Goal: Information Seeking & Learning: Learn about a topic

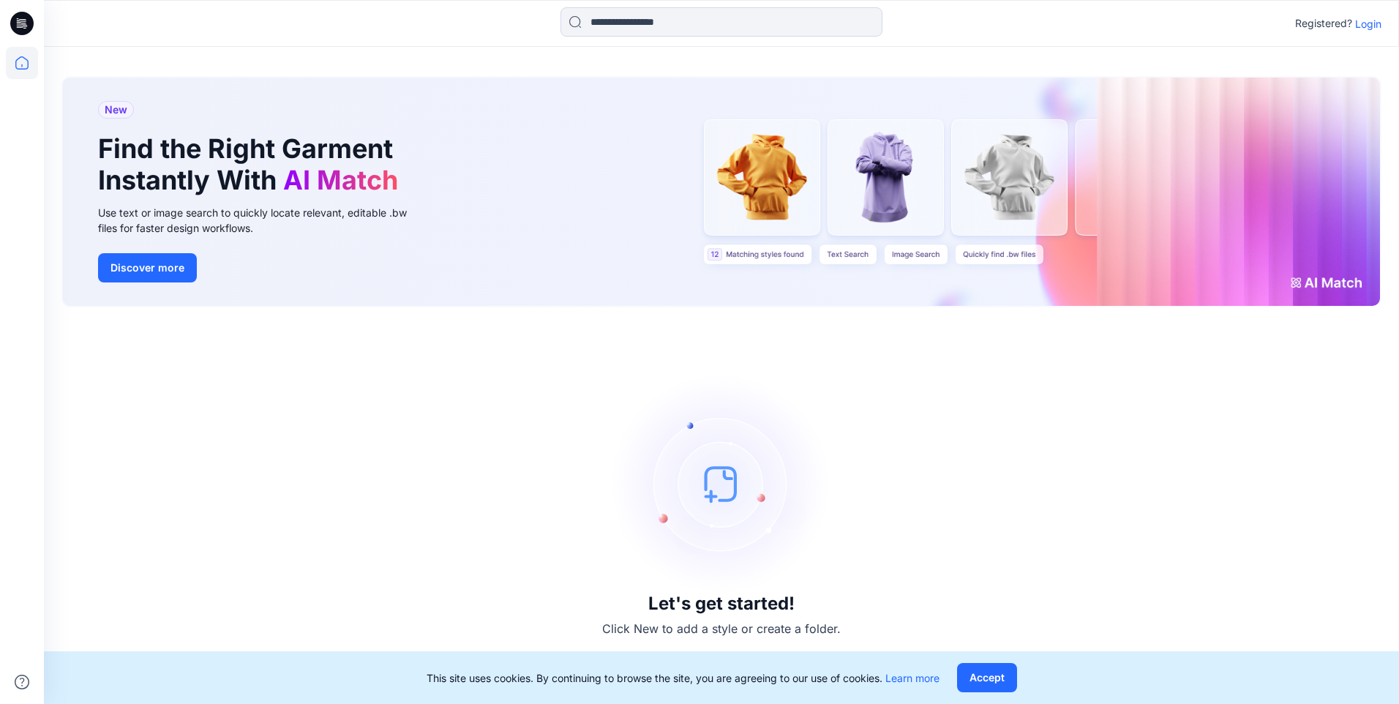
click at [1374, 24] on p "Login" at bounding box center [1368, 23] width 26 height 15
click at [1374, 47] on div "New Find the Right Garment Instantly With AI Match Use text or image search to …" at bounding box center [721, 375] width 1355 height 657
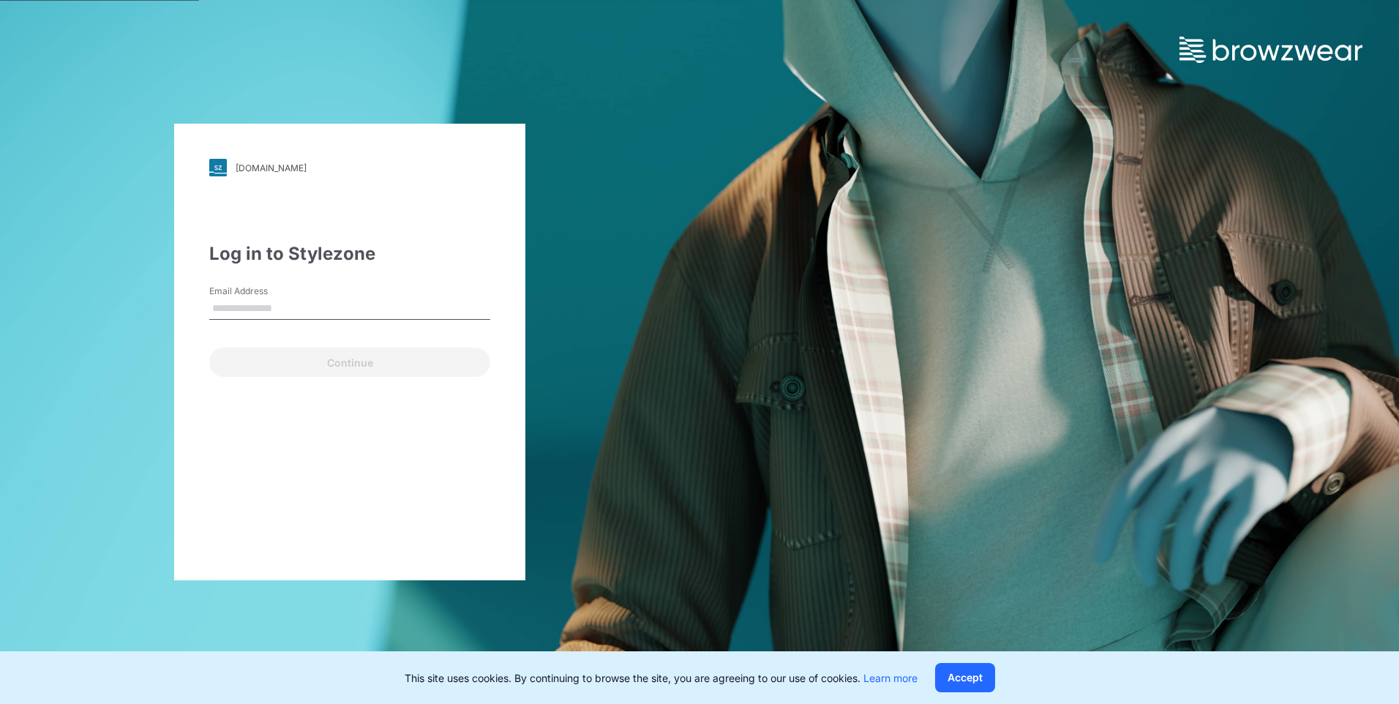
click at [316, 307] on input "Email Address" at bounding box center [349, 309] width 281 height 22
type input "**********"
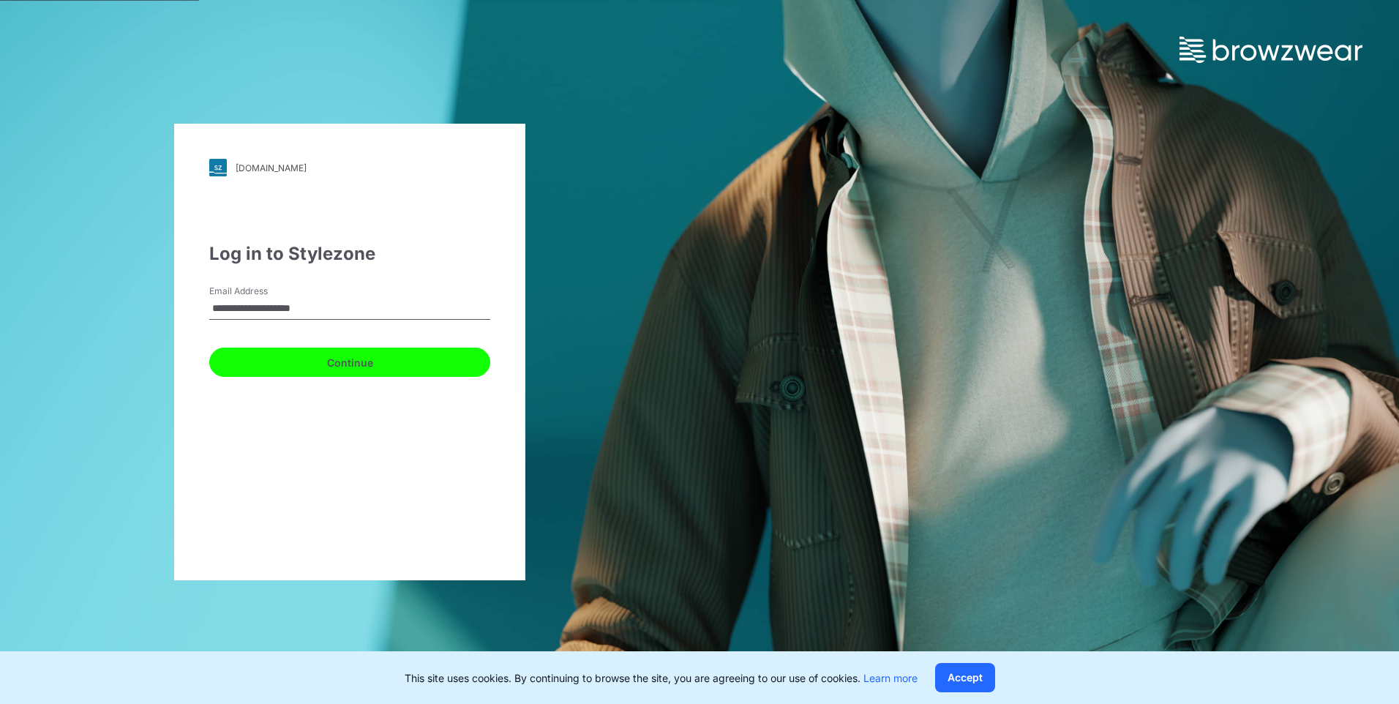
click at [296, 362] on button "Continue" at bounding box center [349, 362] width 281 height 29
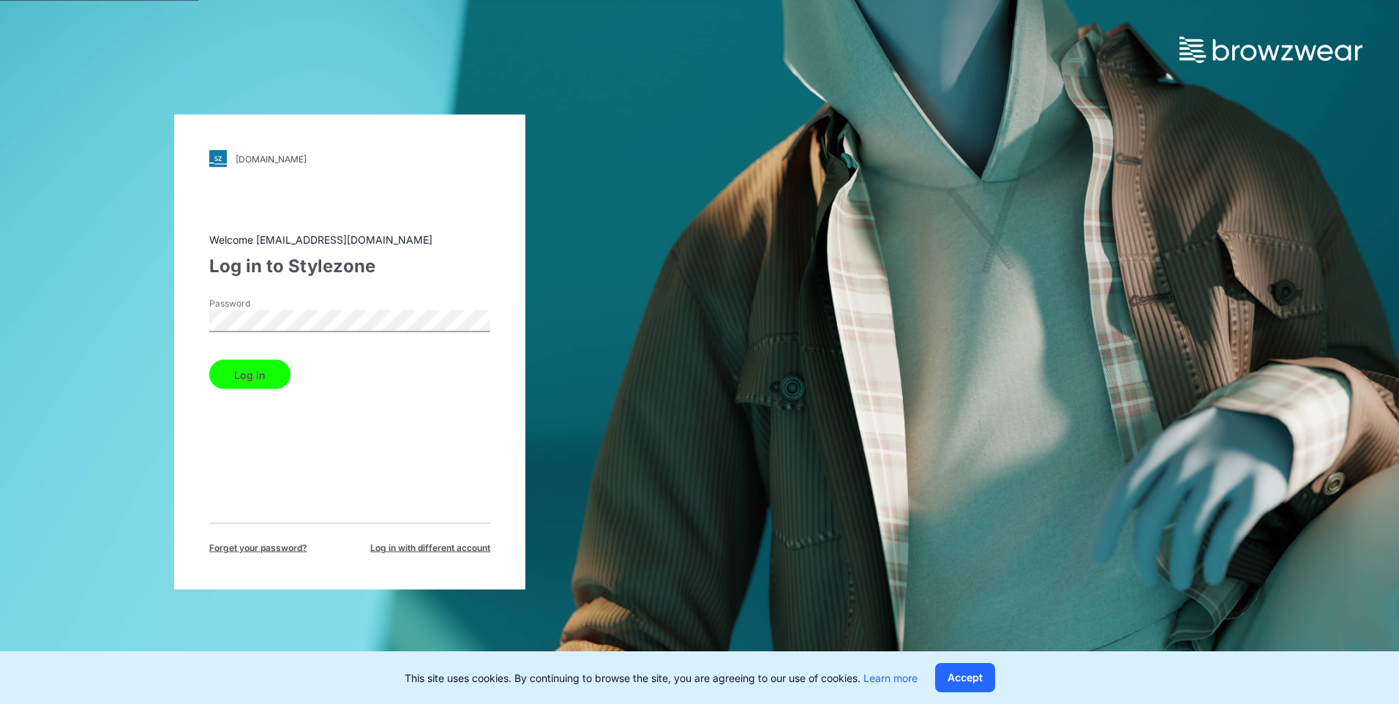
click at [331, 484] on div "Welcome [EMAIL_ADDRESS][DOMAIN_NAME] Log in to Stylezone Password Log in Forget…" at bounding box center [349, 393] width 281 height 323
click at [253, 372] on button "Log in" at bounding box center [249, 374] width 81 height 29
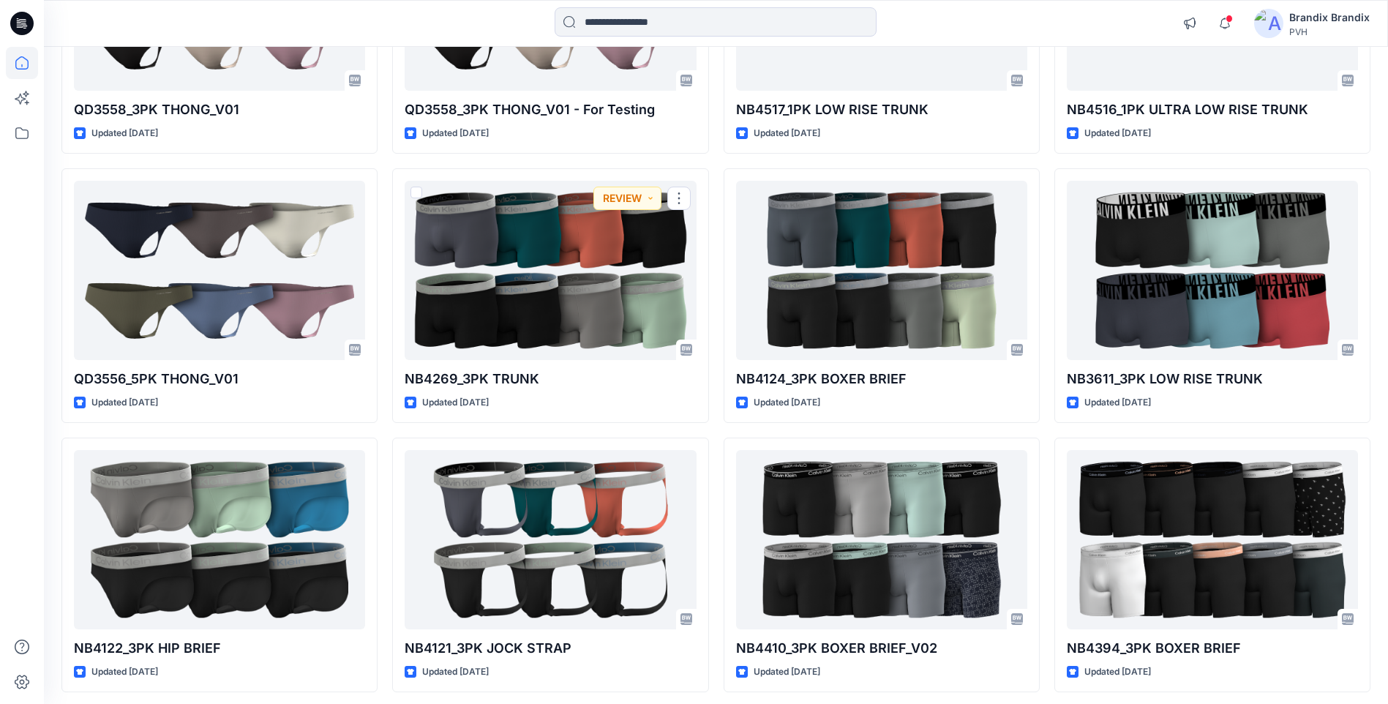
scroll to position [13463, 0]
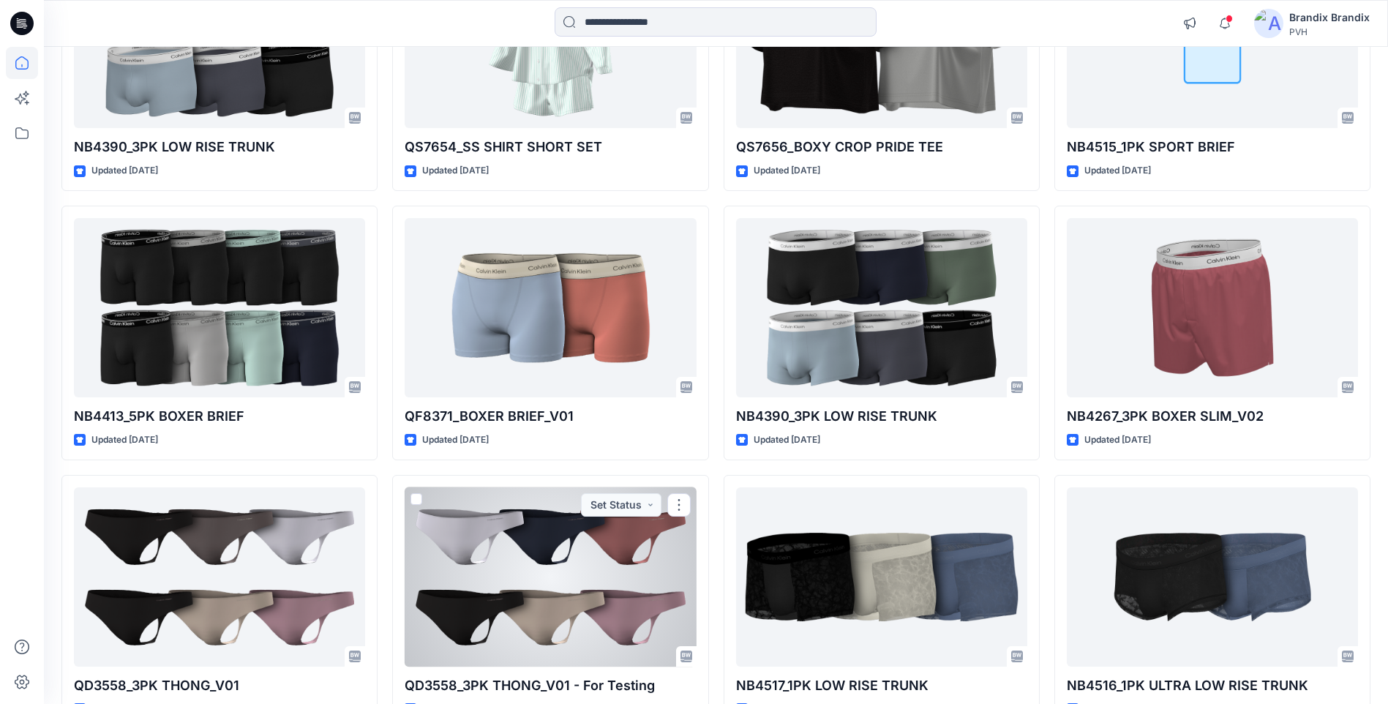
click at [530, 551] on div at bounding box center [550, 576] width 291 height 179
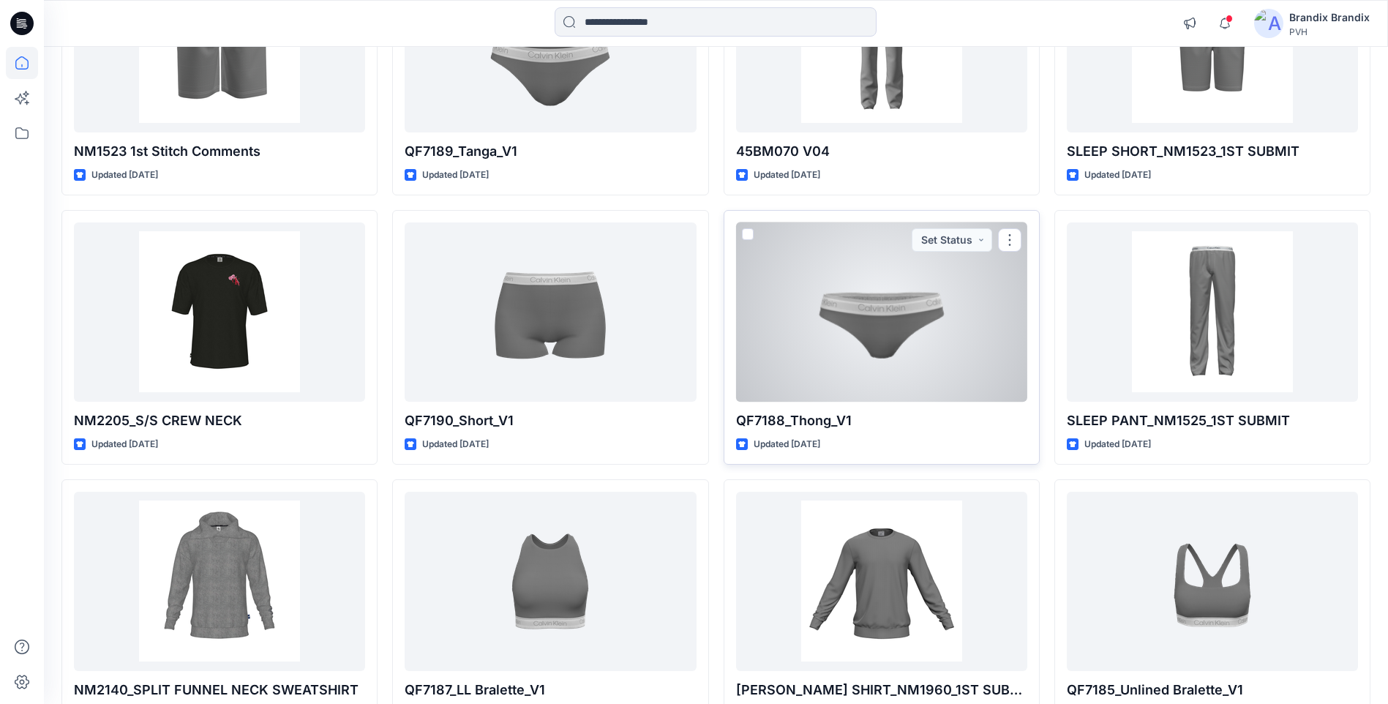
scroll to position [32528, 0]
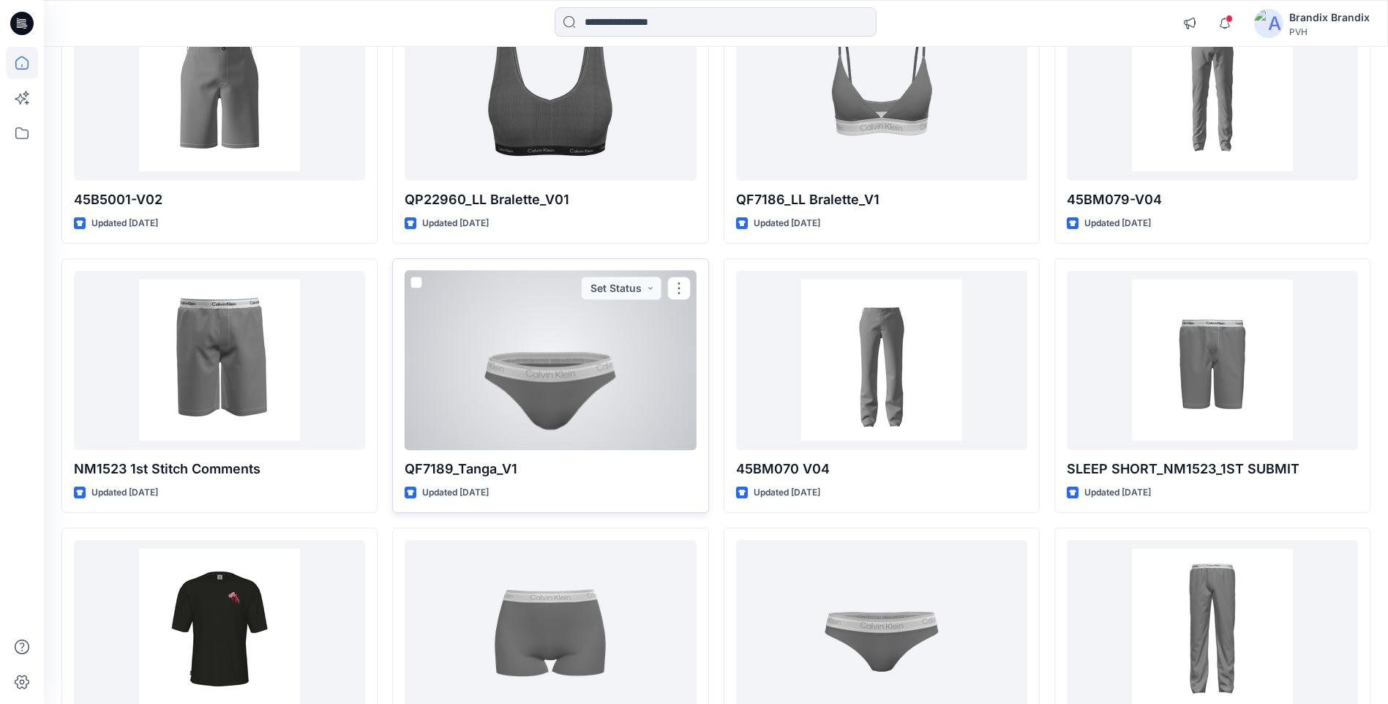
click at [572, 389] on div at bounding box center [550, 360] width 291 height 179
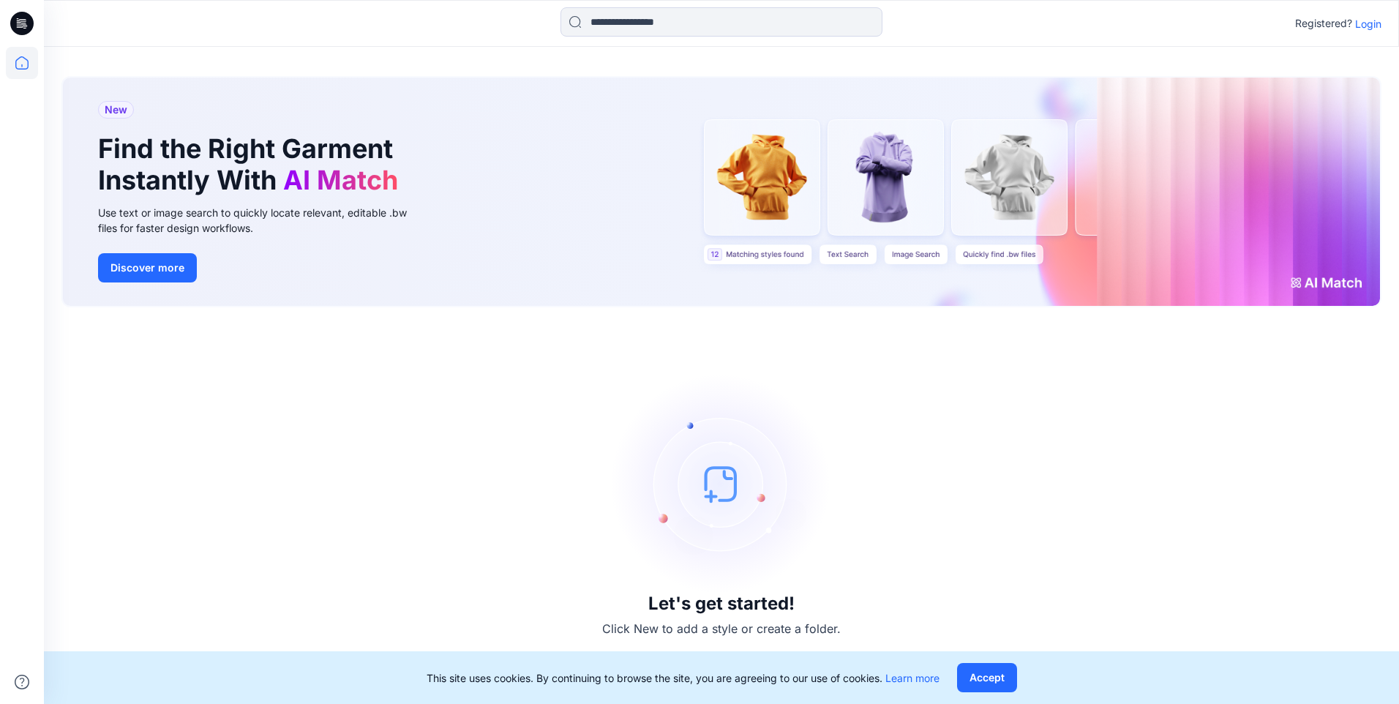
click at [1368, 23] on p "Login" at bounding box center [1368, 23] width 26 height 15
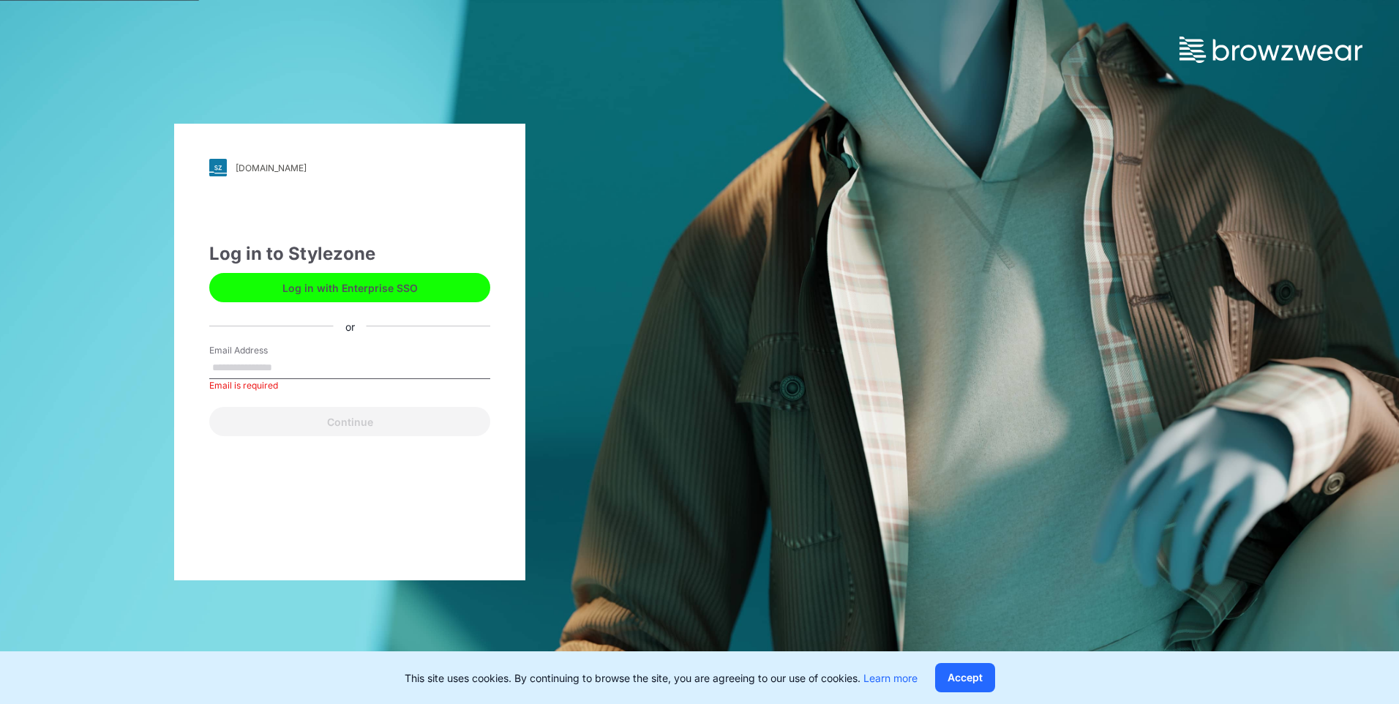
paste input "**********"
type input "**********"
click at [209, 407] on button "Continue" at bounding box center [349, 421] width 281 height 29
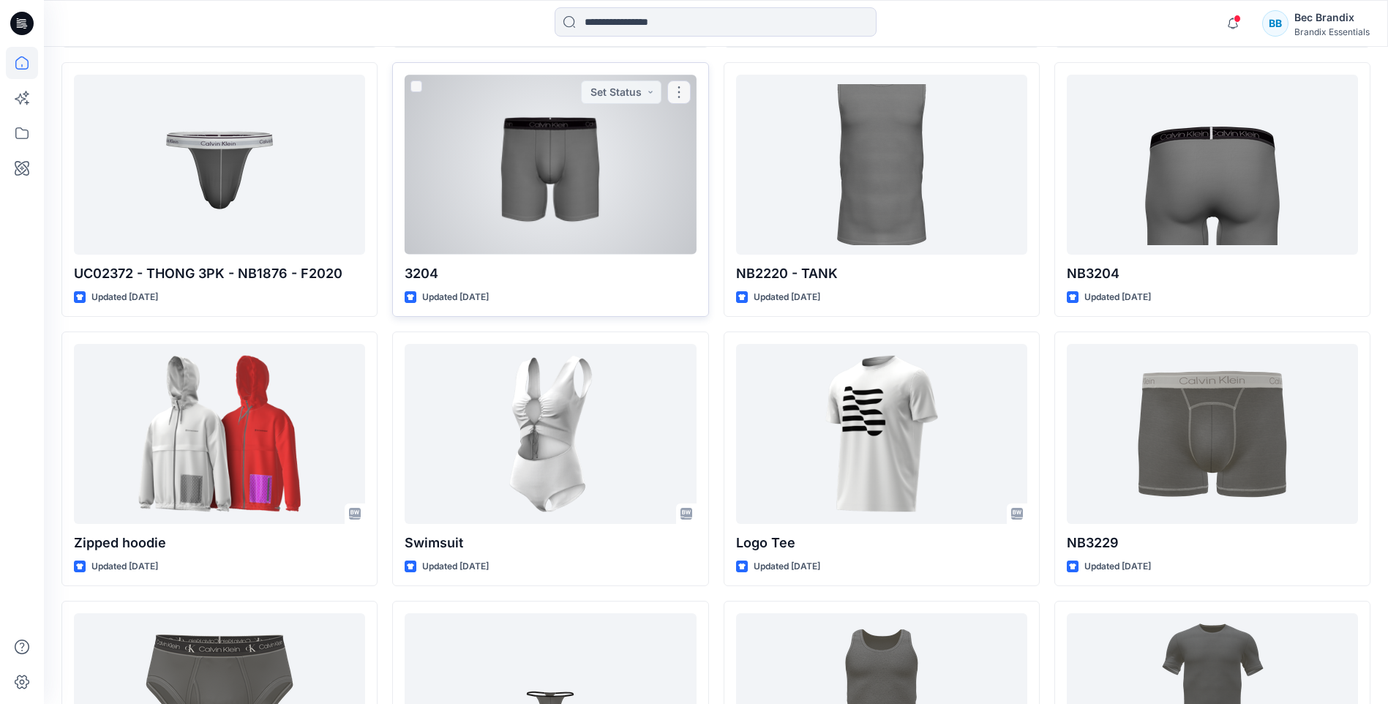
scroll to position [2239, 0]
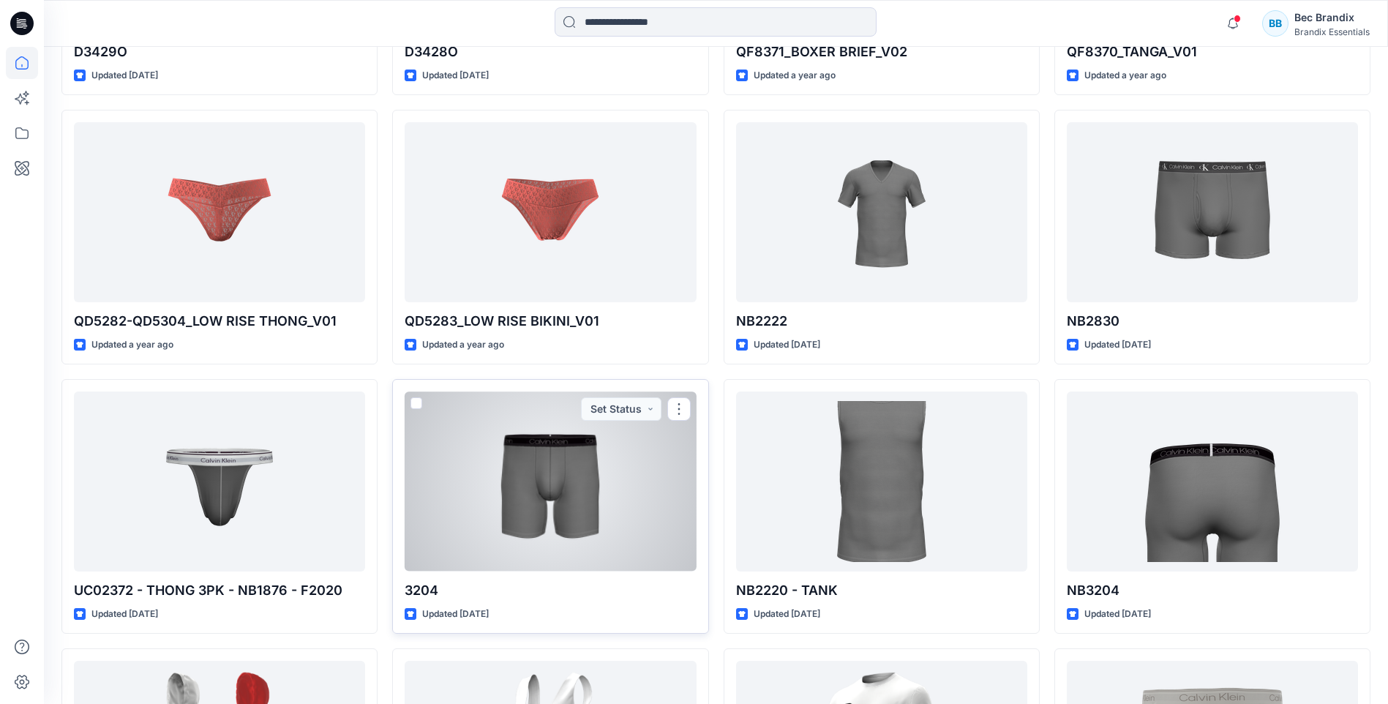
click at [540, 445] on div at bounding box center [550, 480] width 291 height 179
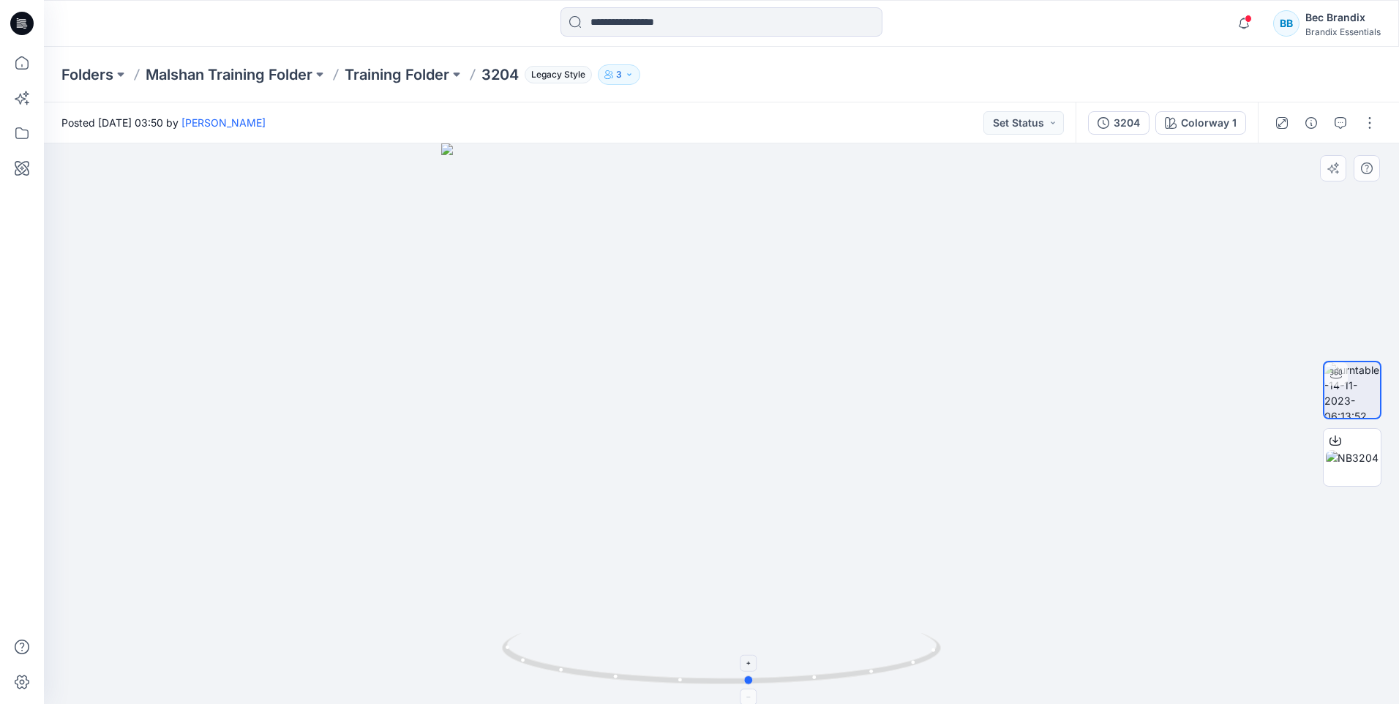
drag, startPoint x: 730, startPoint y: 493, endPoint x: 776, endPoint y: 636, distance: 149.9
drag, startPoint x: 776, startPoint y: 636, endPoint x: 715, endPoint y: 457, distance: 189.3
click at [715, 457] on div at bounding box center [721, 423] width 1355 height 560
drag, startPoint x: 777, startPoint y: 400, endPoint x: 587, endPoint y: 432, distance: 193.0
click at [587, 432] on div at bounding box center [721, 423] width 1355 height 560
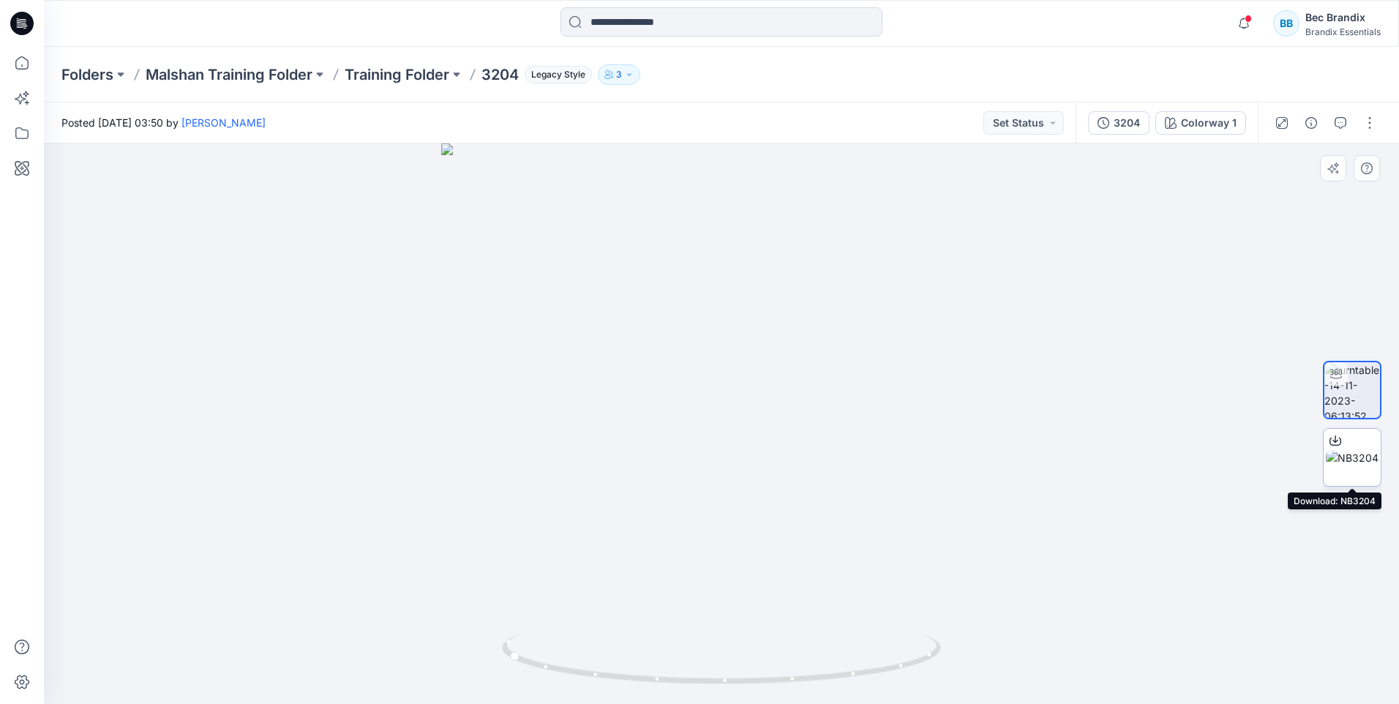
click at [1335, 440] on icon at bounding box center [1336, 441] width 12 height 12
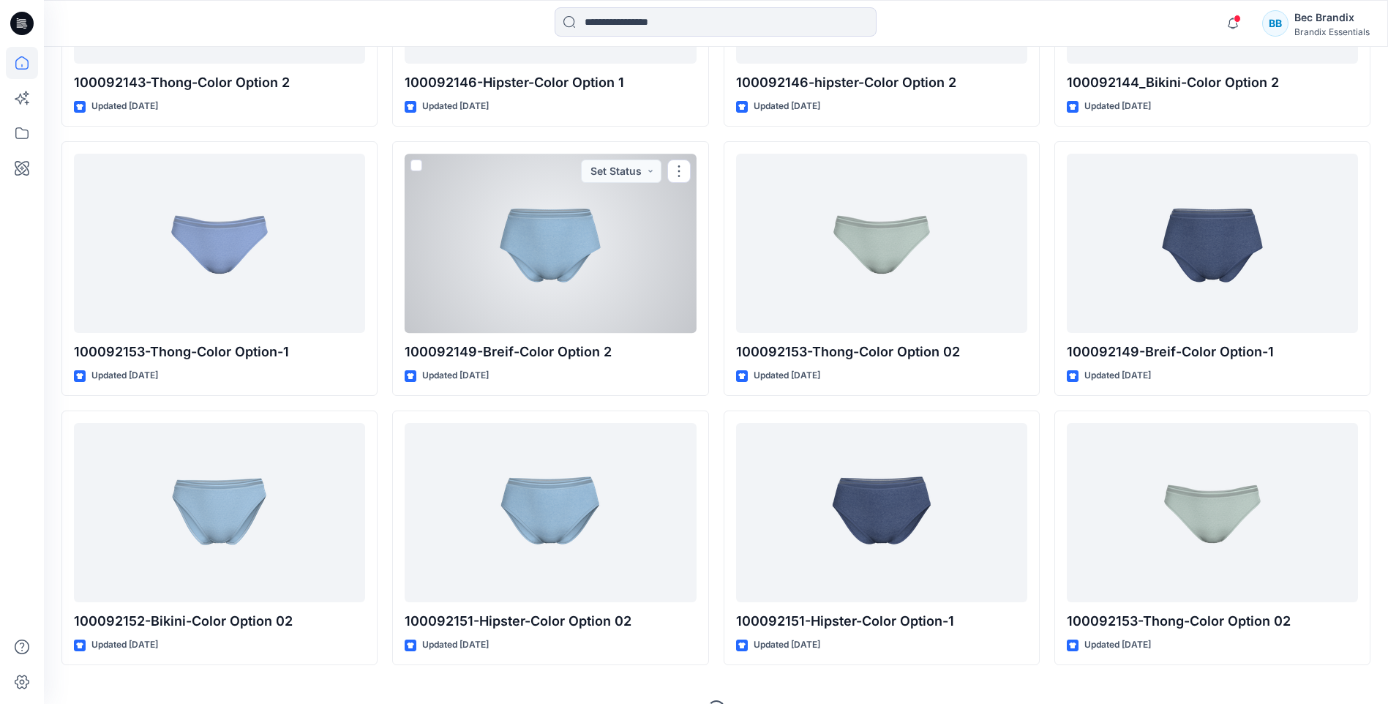
scroll to position [4663, 0]
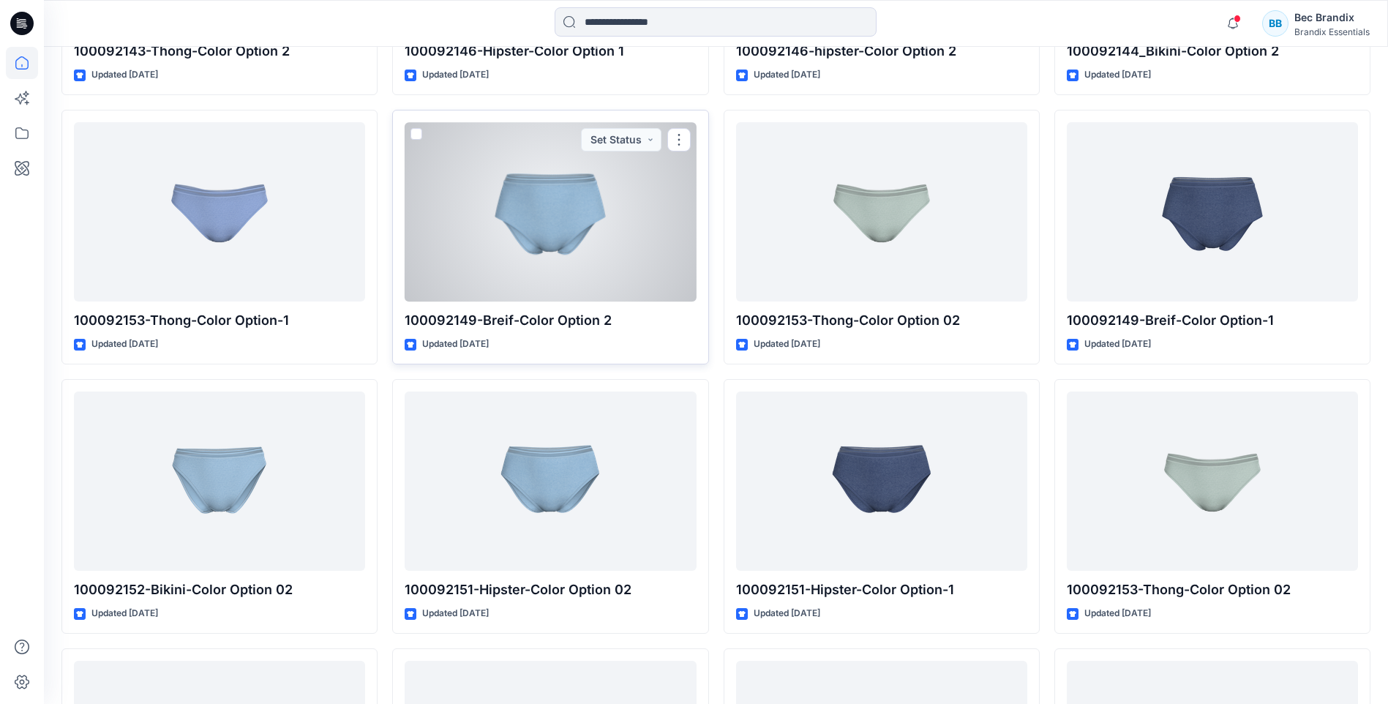
click at [487, 182] on div at bounding box center [550, 211] width 291 height 179
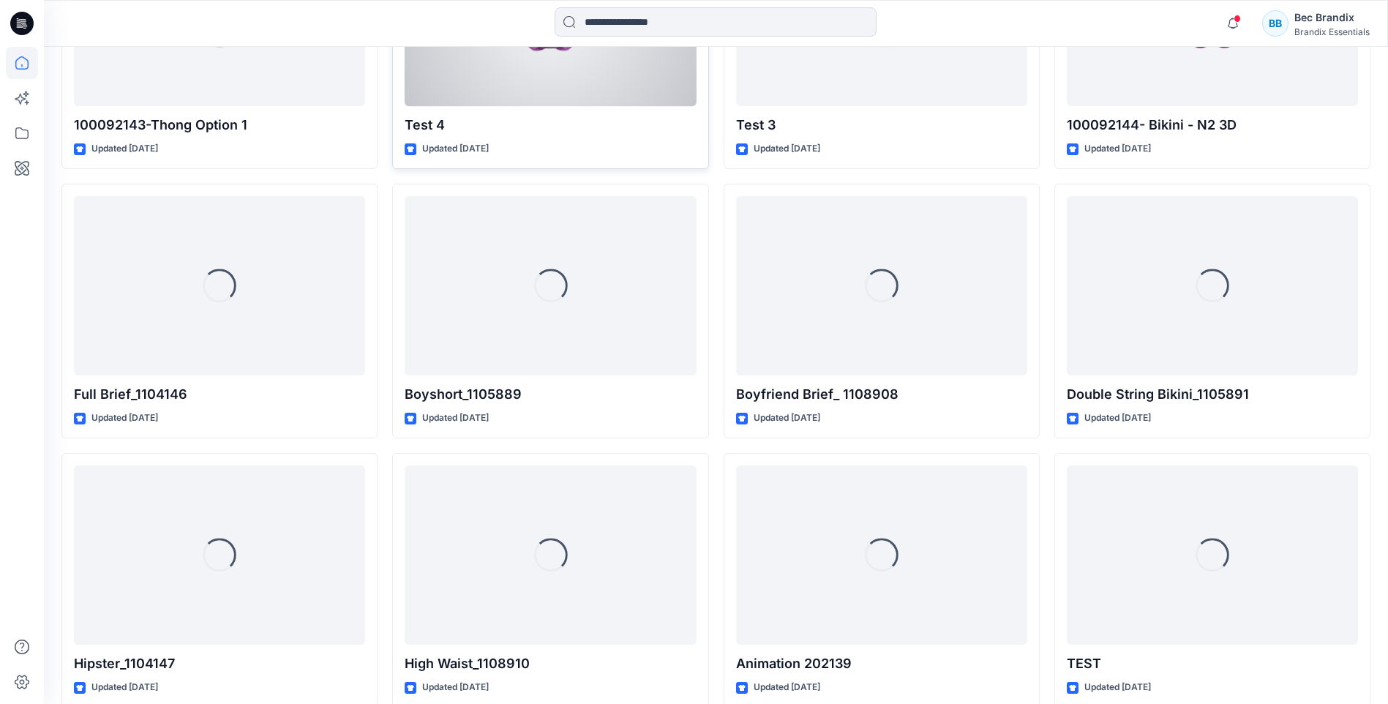
scroll to position [5956, 0]
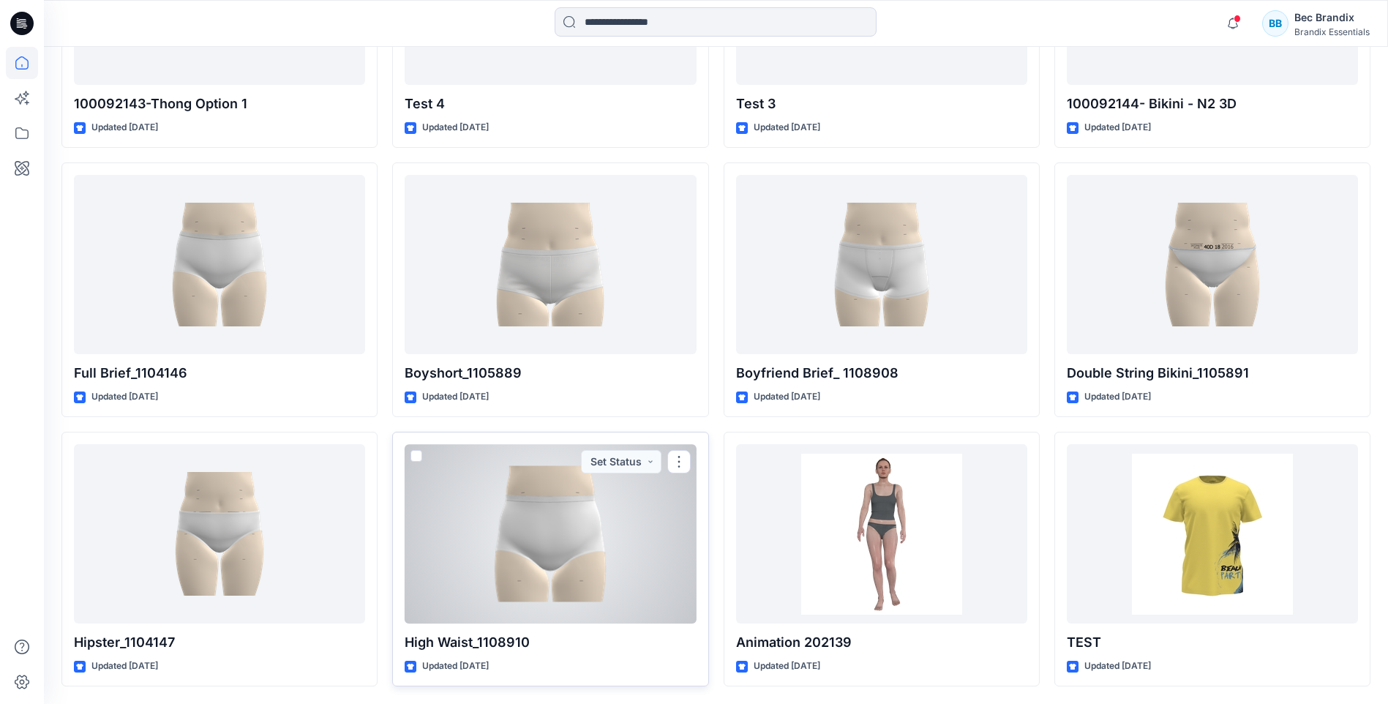
click at [510, 540] on div at bounding box center [550, 533] width 291 height 179
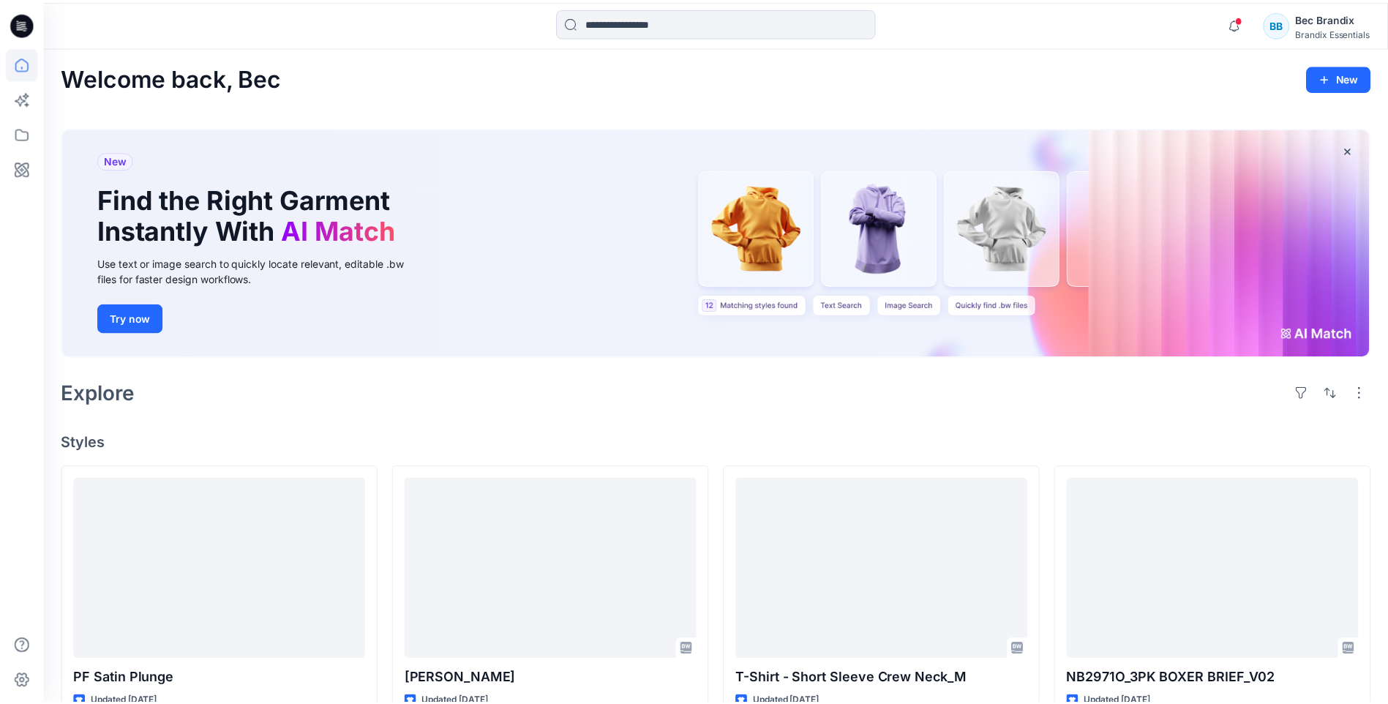
scroll to position [5956, 0]
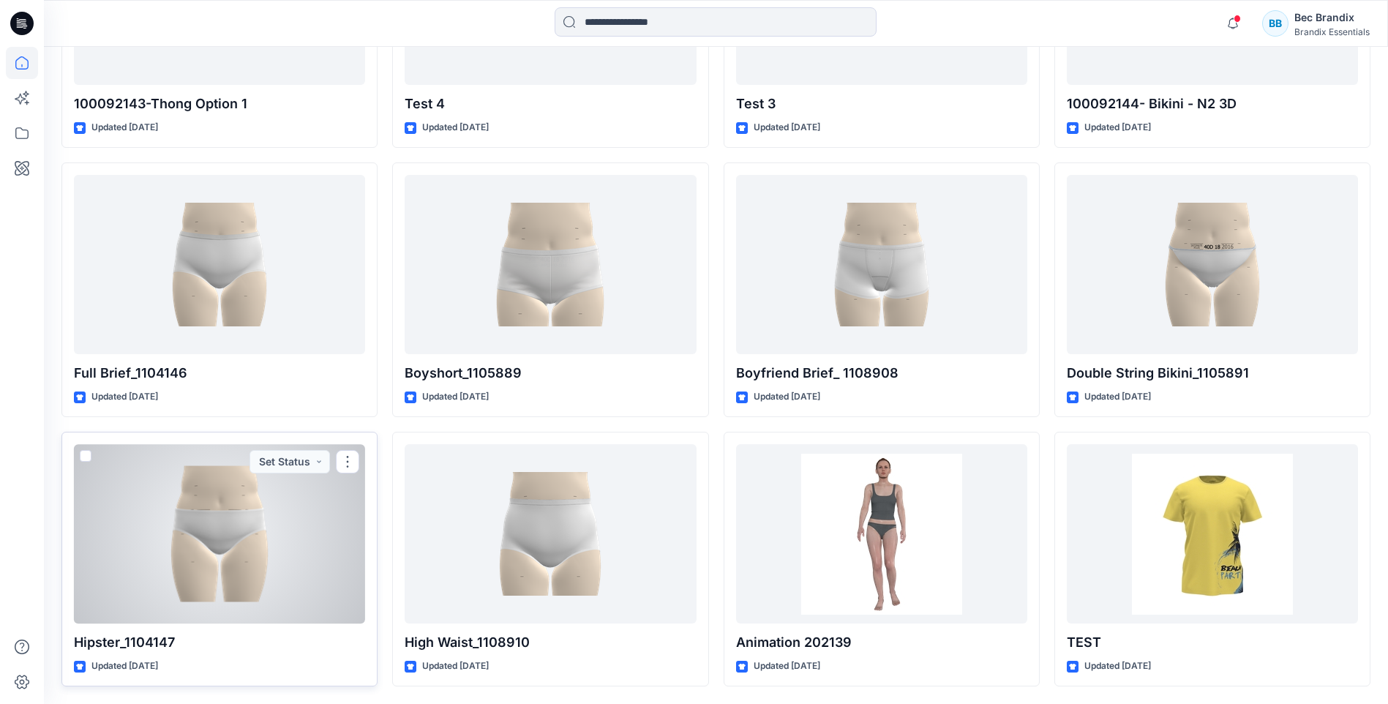
click at [189, 525] on div at bounding box center [219, 533] width 291 height 179
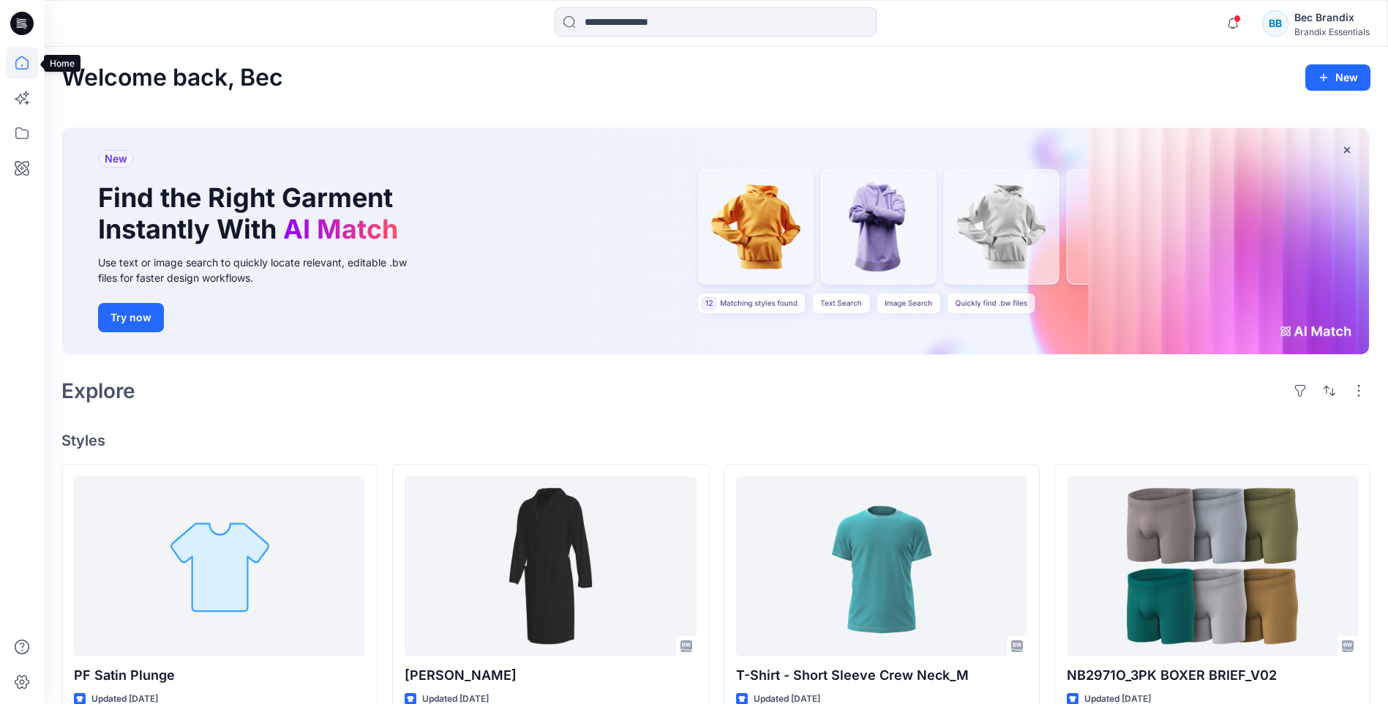
click at [10, 72] on icon at bounding box center [22, 63] width 32 height 32
click at [12, 130] on icon at bounding box center [22, 133] width 32 height 32
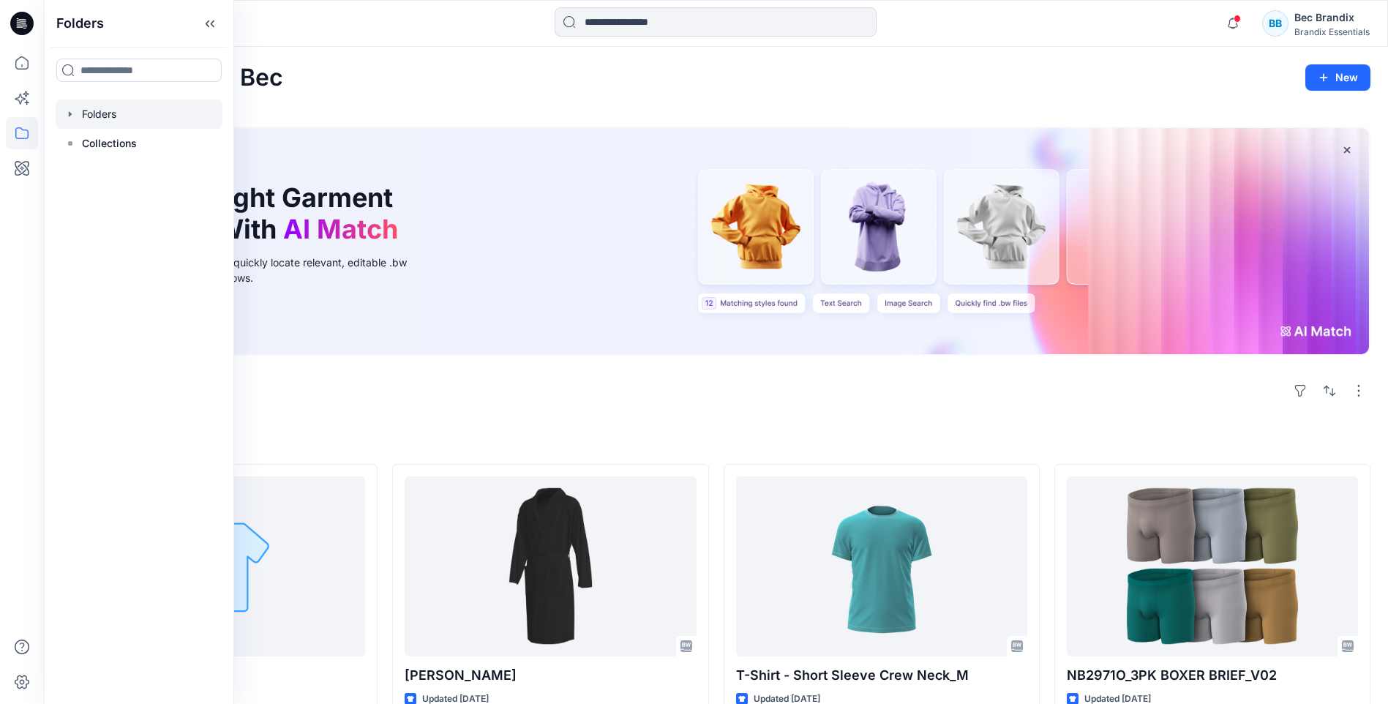
click at [91, 108] on div at bounding box center [139, 114] width 167 height 29
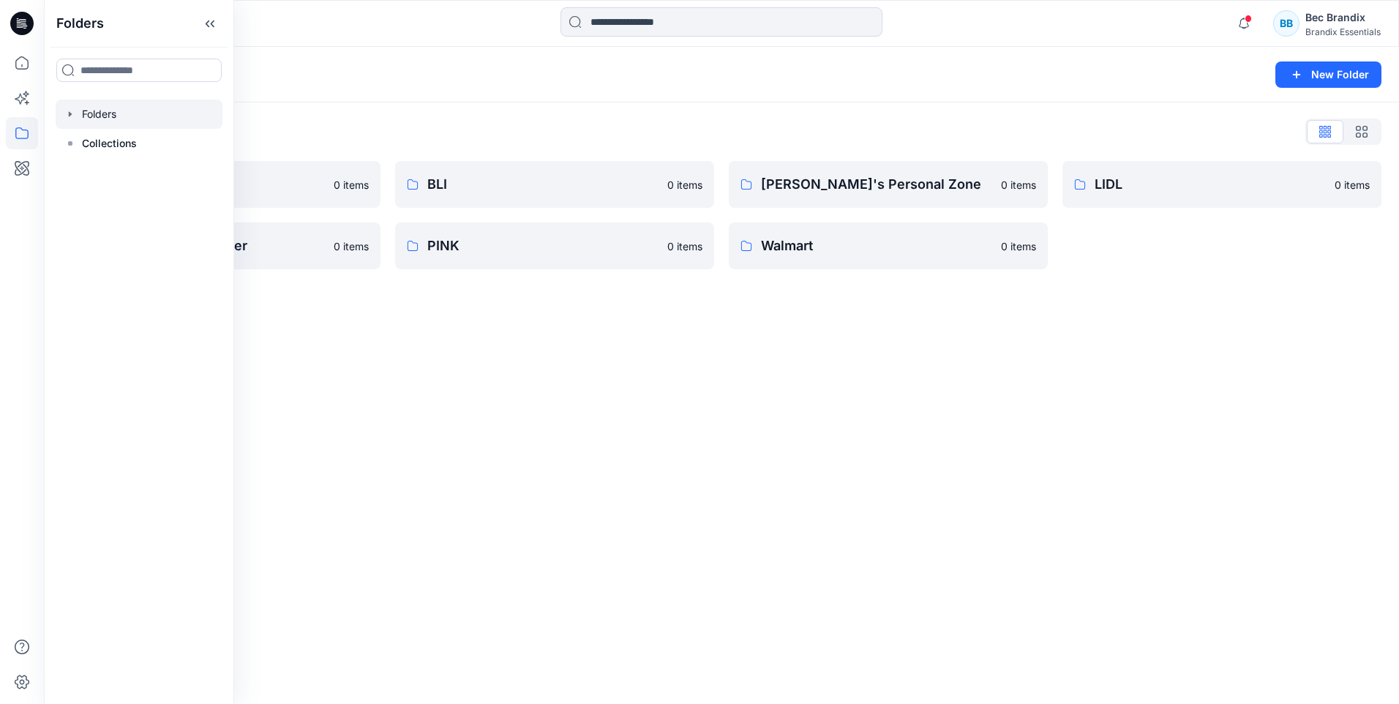
click at [319, 410] on div "Folders New Folder Folders List BEL 0 items Malshan Training Folder 0 items BLI…" at bounding box center [721, 375] width 1355 height 657
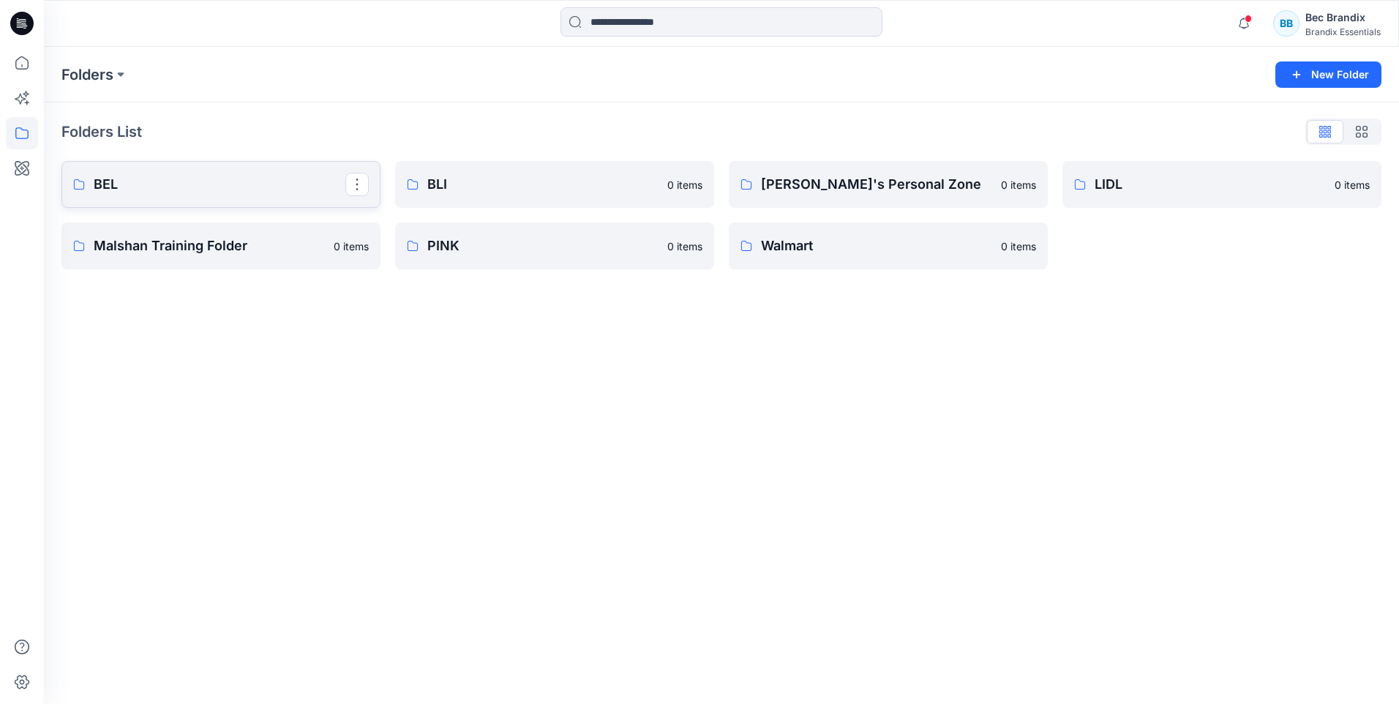
click at [170, 180] on p "BEL" at bounding box center [220, 184] width 252 height 20
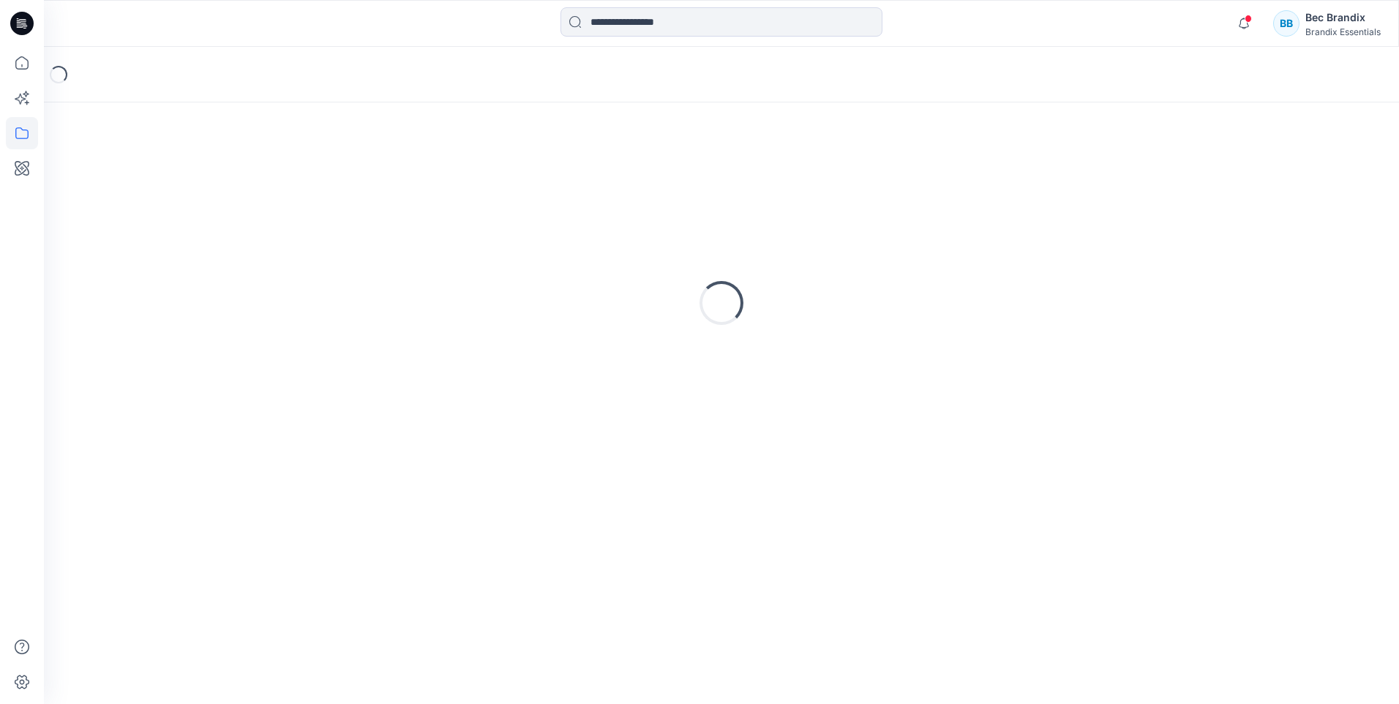
click at [170, 180] on div "Loading..." at bounding box center [721, 303] width 1320 height 366
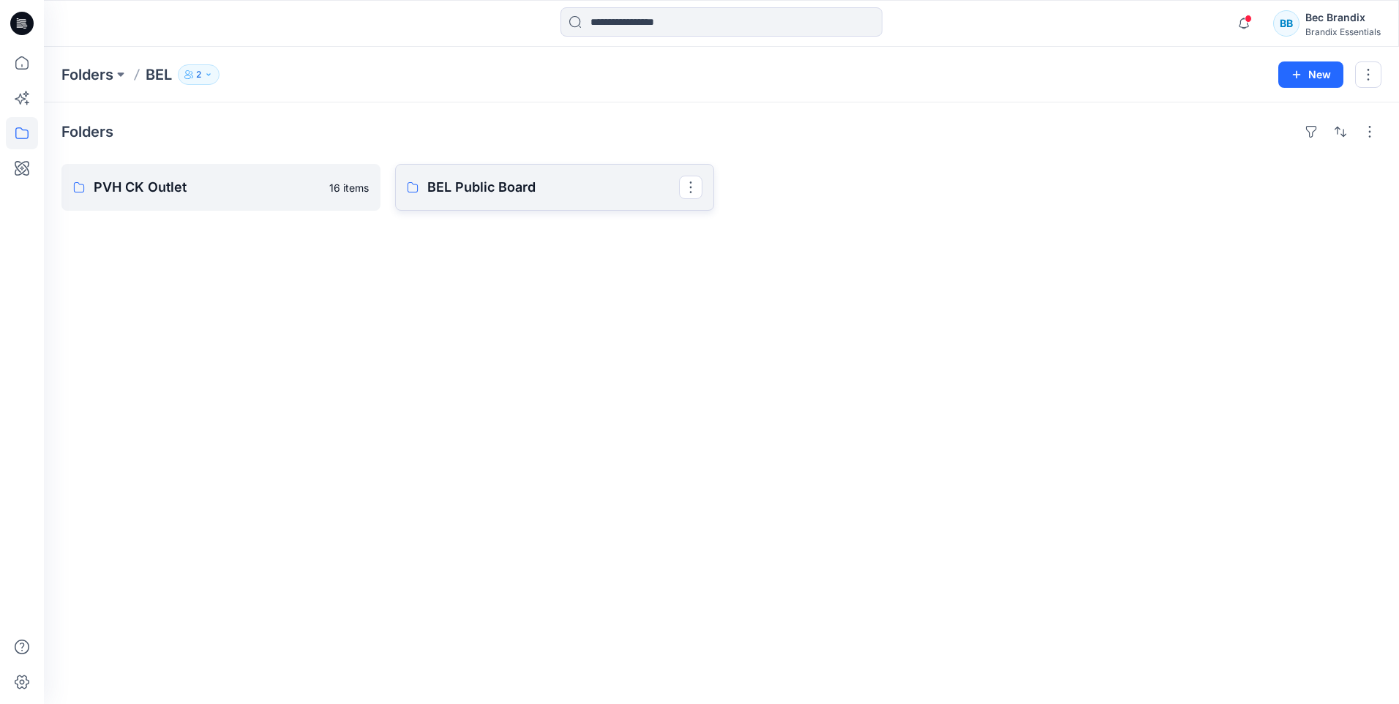
click at [462, 181] on p "BEL Public Board" at bounding box center [553, 187] width 252 height 20
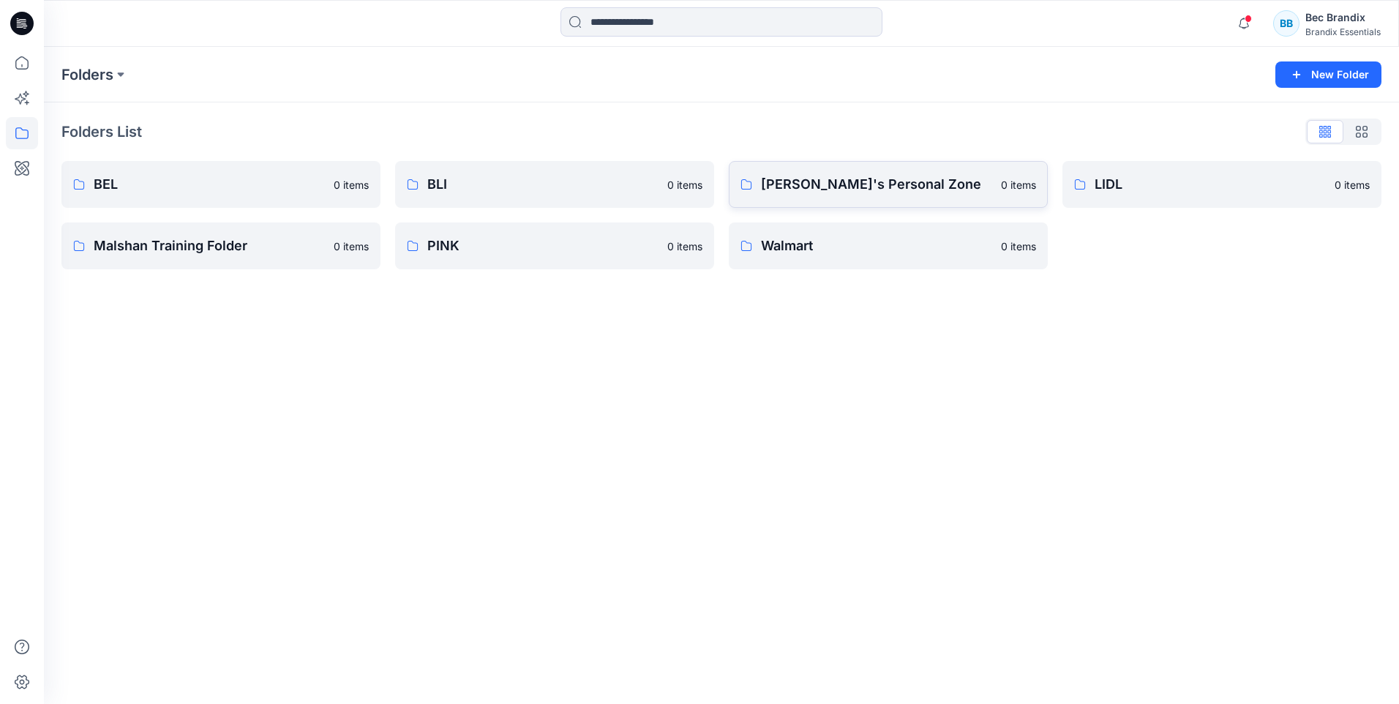
click at [806, 201] on link "Charith Pruthuvi's Personal Zone 0 items" at bounding box center [888, 184] width 319 height 47
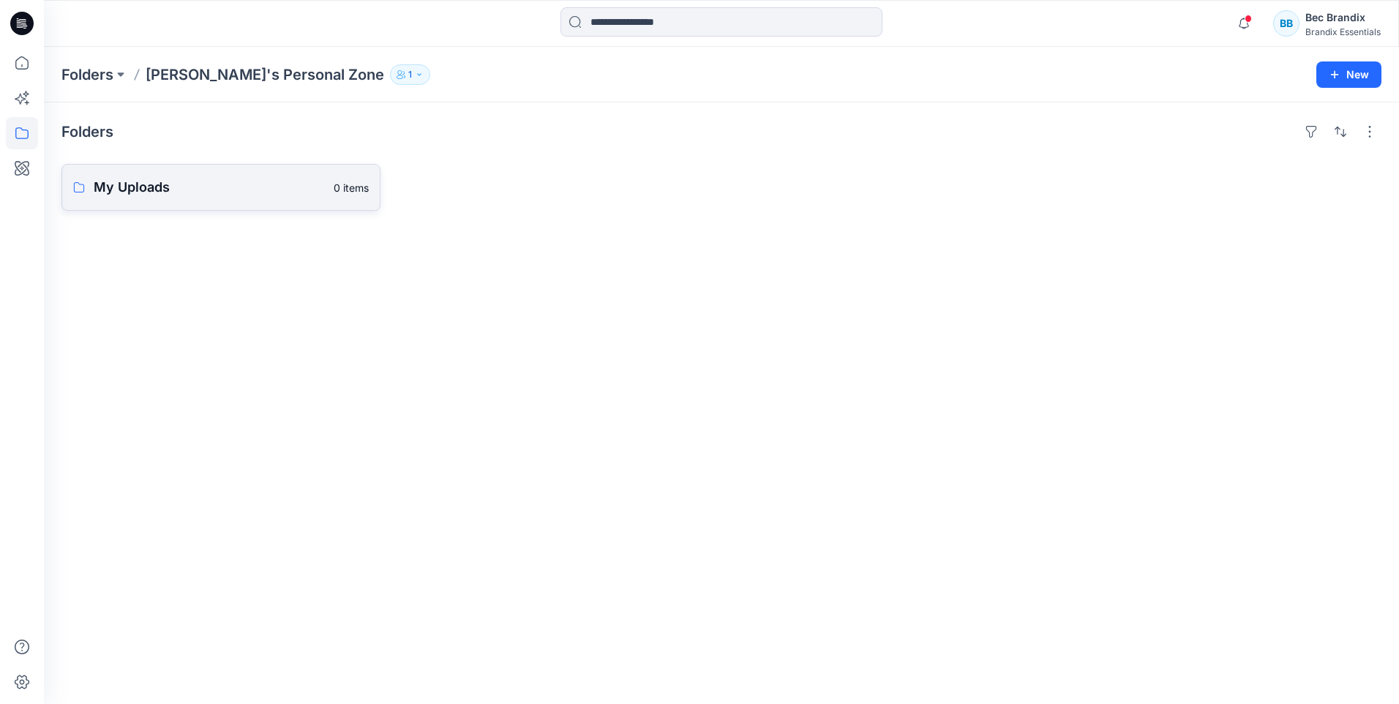
click at [135, 173] on link "My Uploads 0 items" at bounding box center [220, 187] width 319 height 47
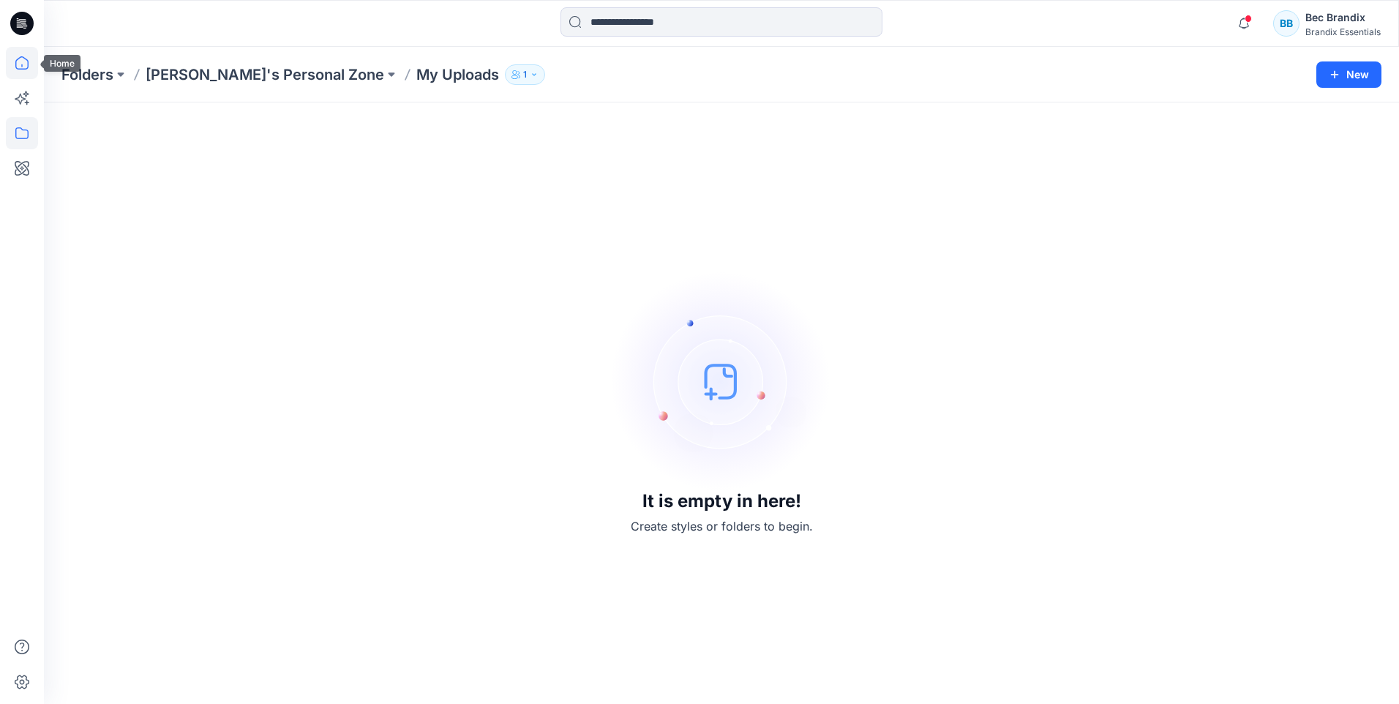
click at [28, 58] on icon at bounding box center [22, 63] width 32 height 32
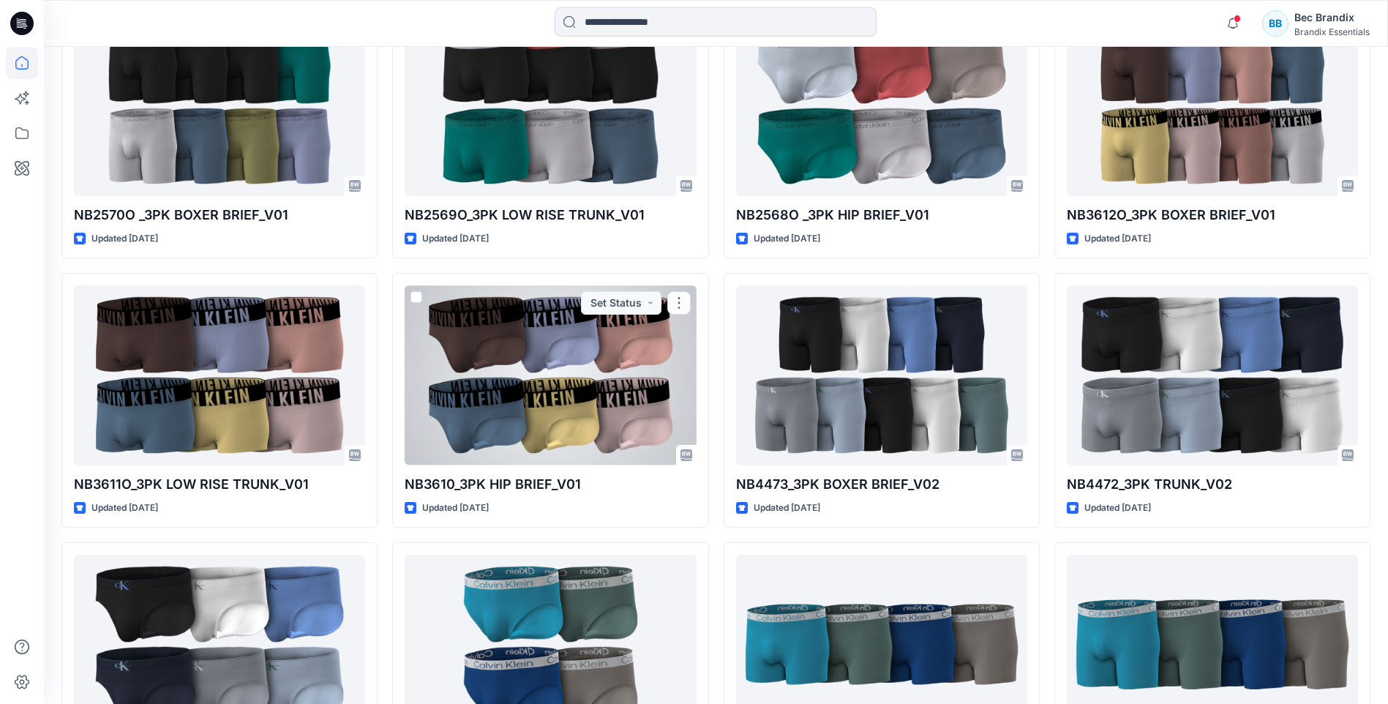
scroll to position [1586, 0]
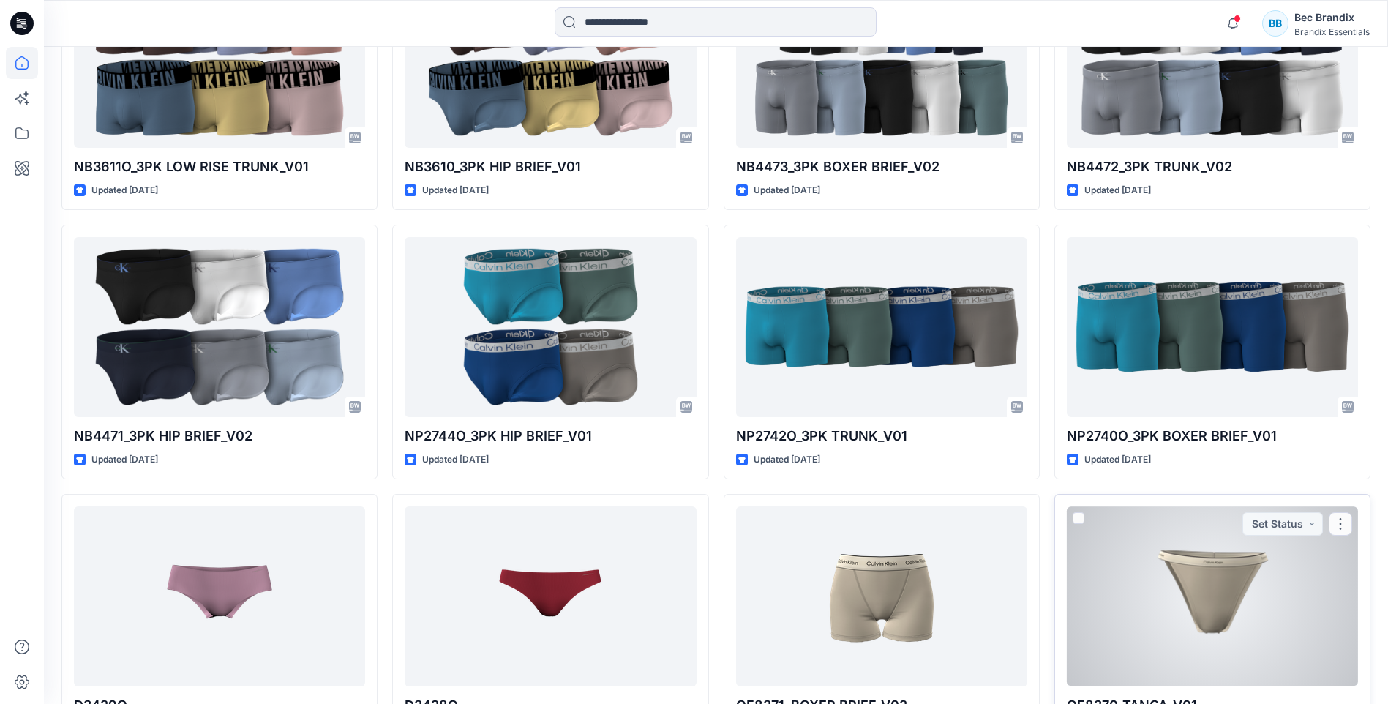
click at [1128, 615] on div at bounding box center [1212, 595] width 291 height 179
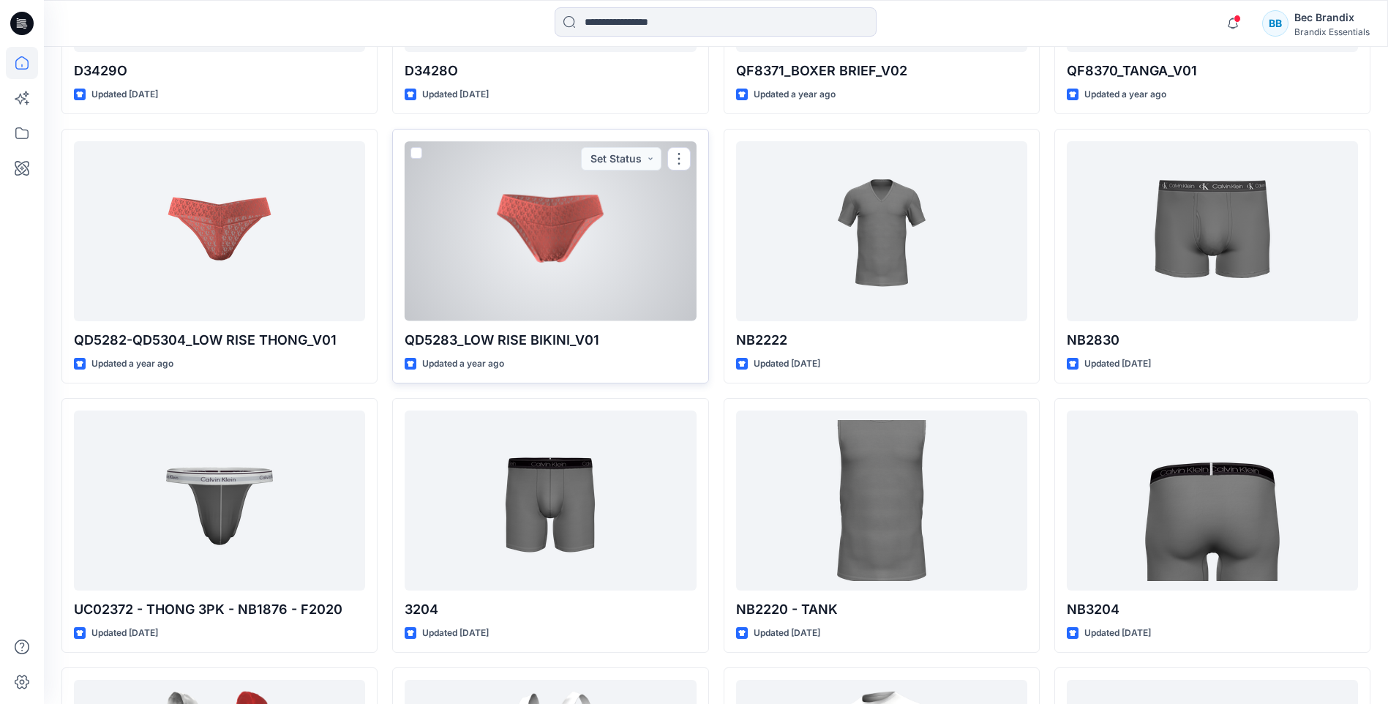
scroll to position [1902, 0]
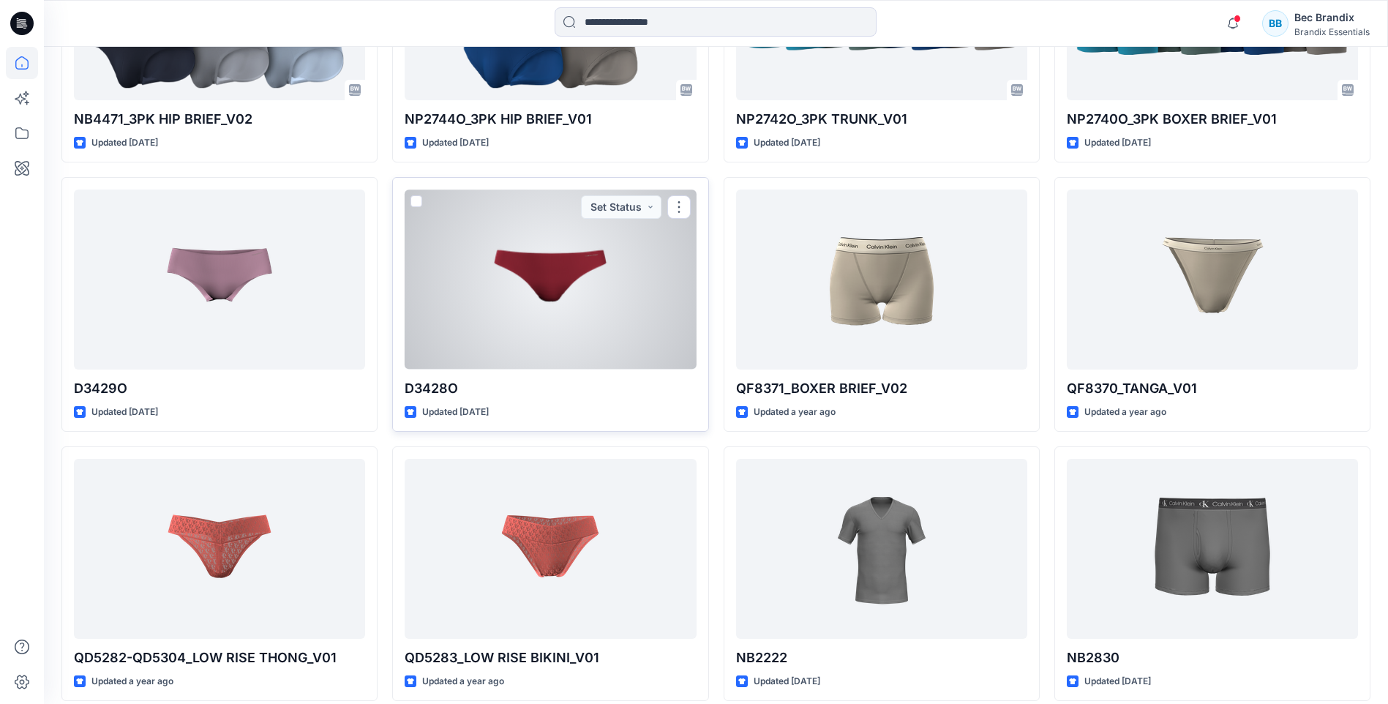
click at [492, 280] on div at bounding box center [550, 279] width 291 height 179
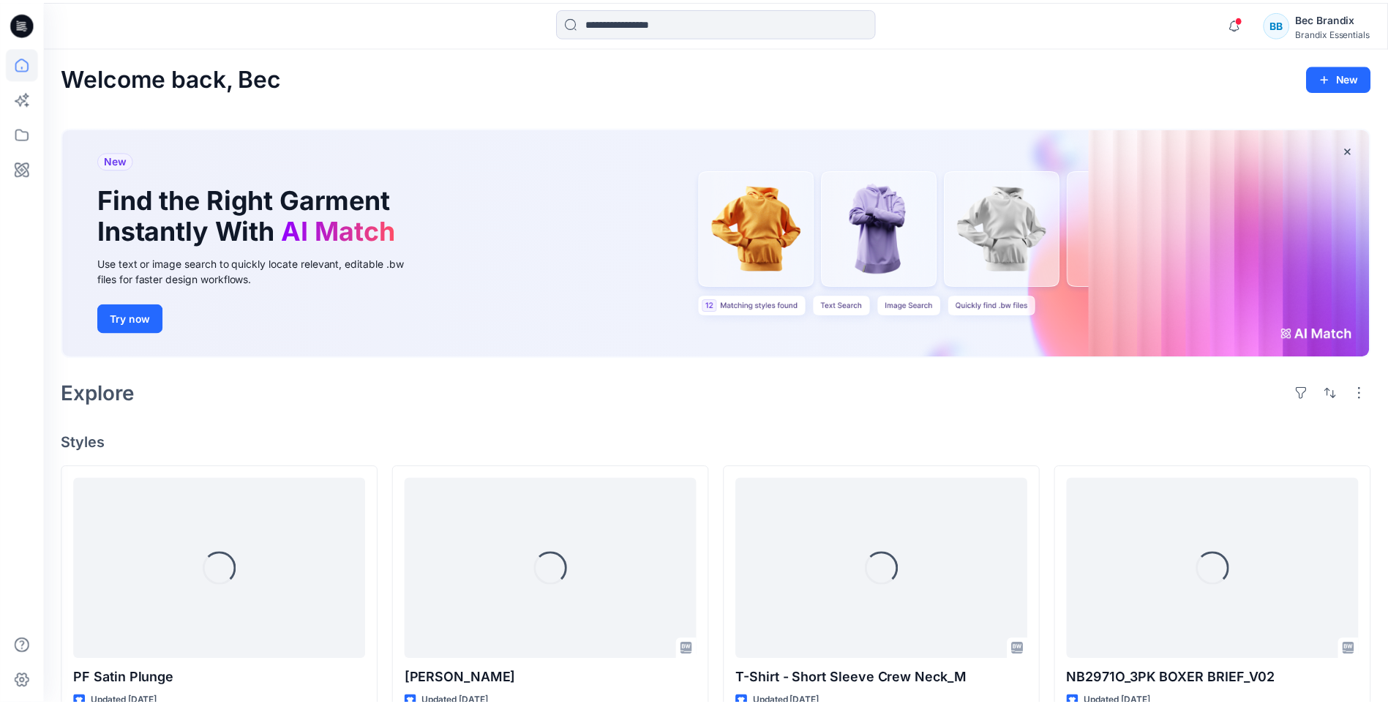
scroll to position [1902, 0]
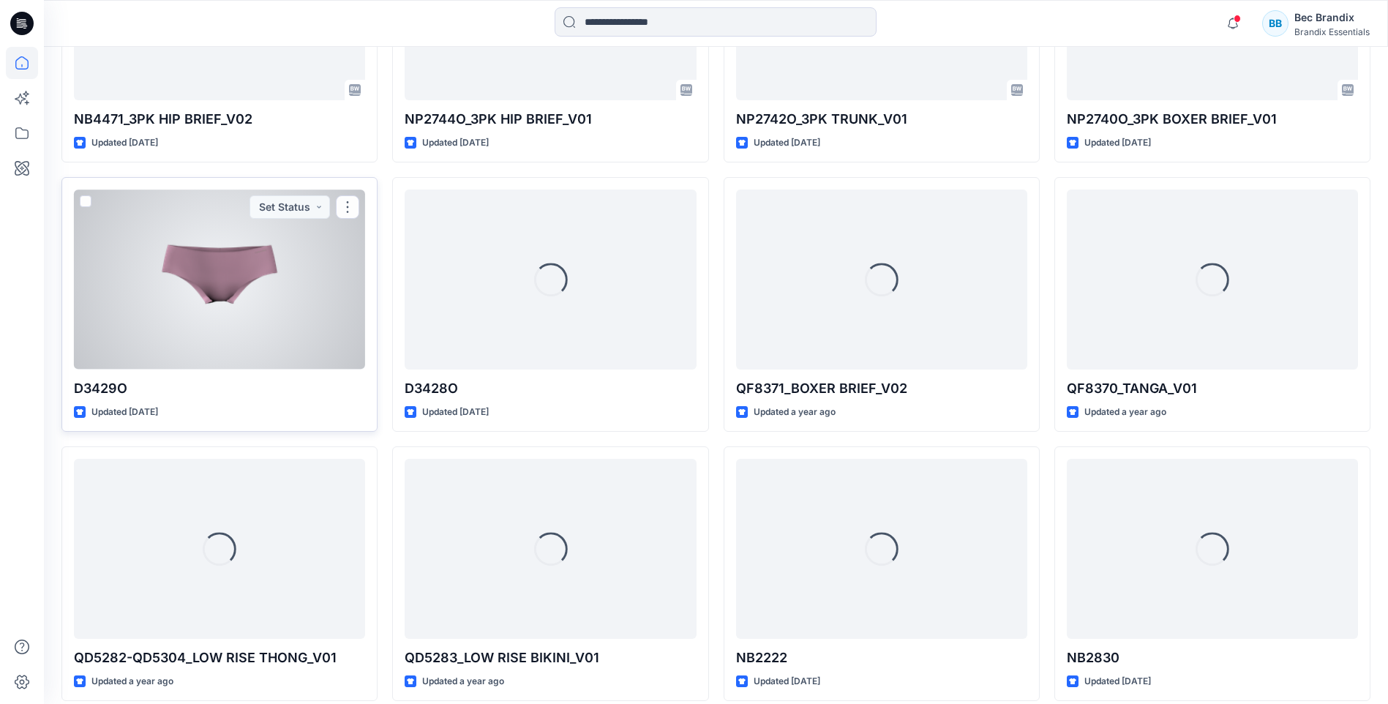
click at [179, 247] on div at bounding box center [219, 279] width 291 height 179
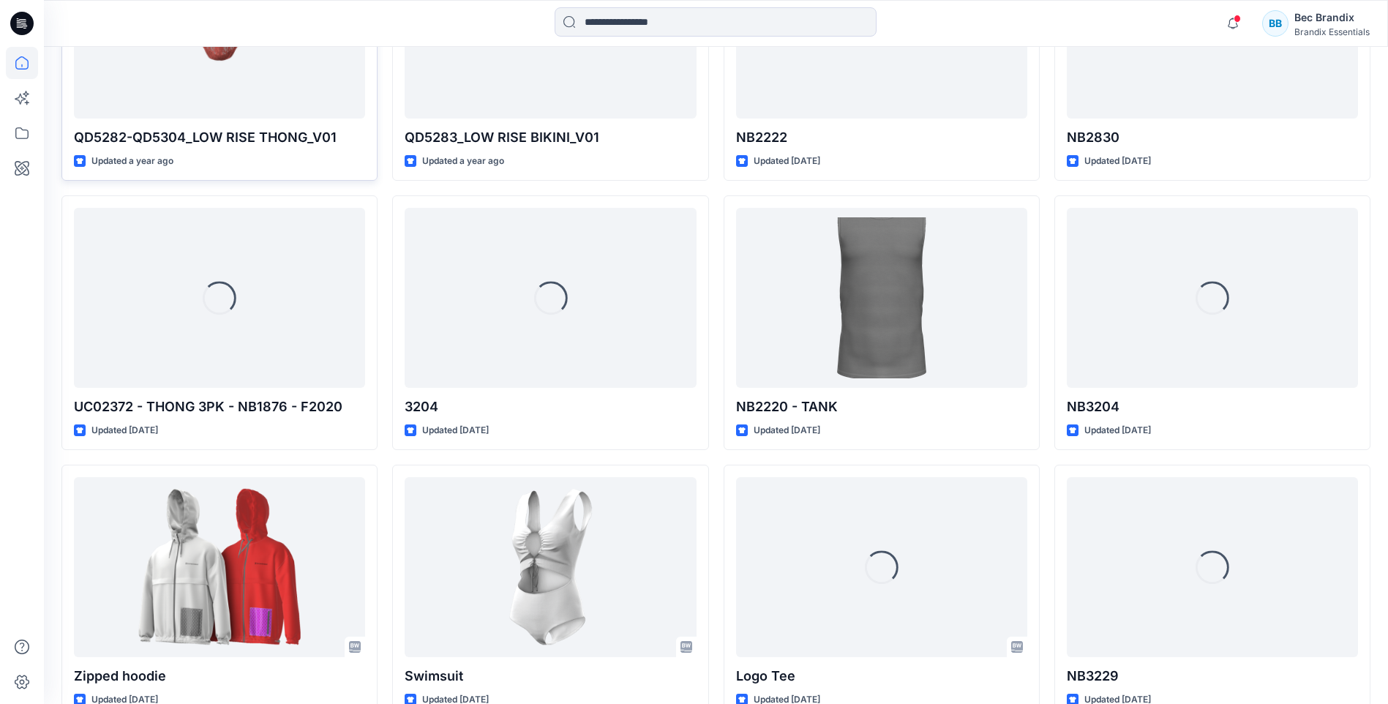
scroll to position [2537, 0]
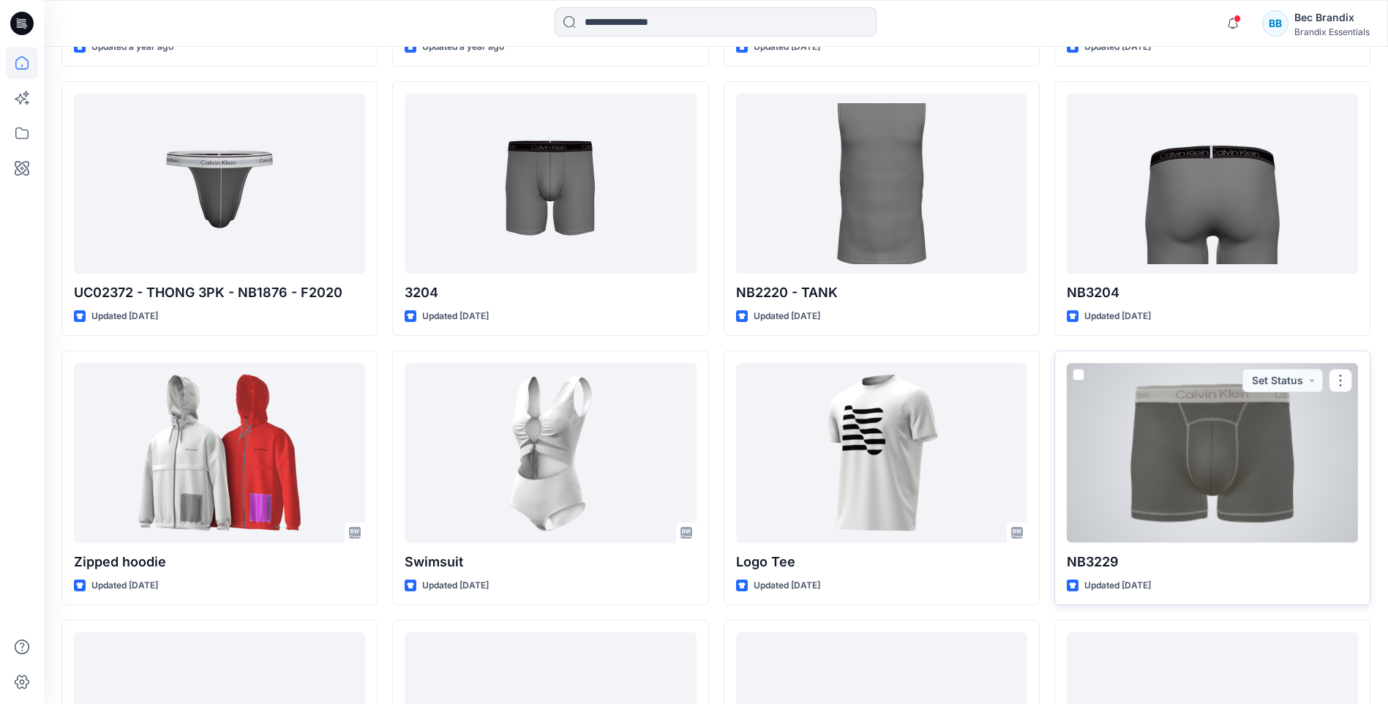
click at [1263, 434] on div at bounding box center [1212, 452] width 291 height 179
